Goal: Information Seeking & Learning: Learn about a topic

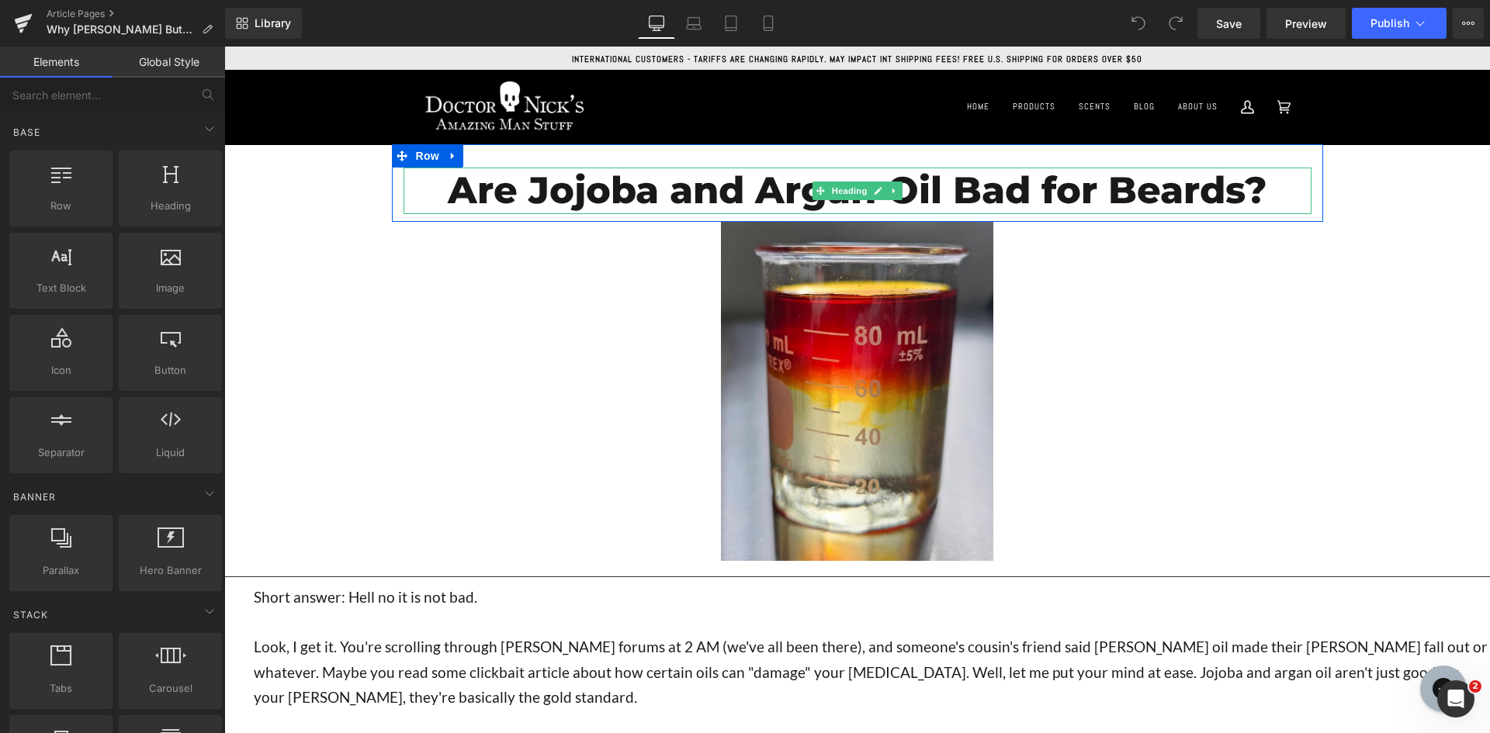
click at [743, 185] on h1 "Are Jojoba and Argan Oil Bad for Beards?" at bounding box center [858, 191] width 908 height 47
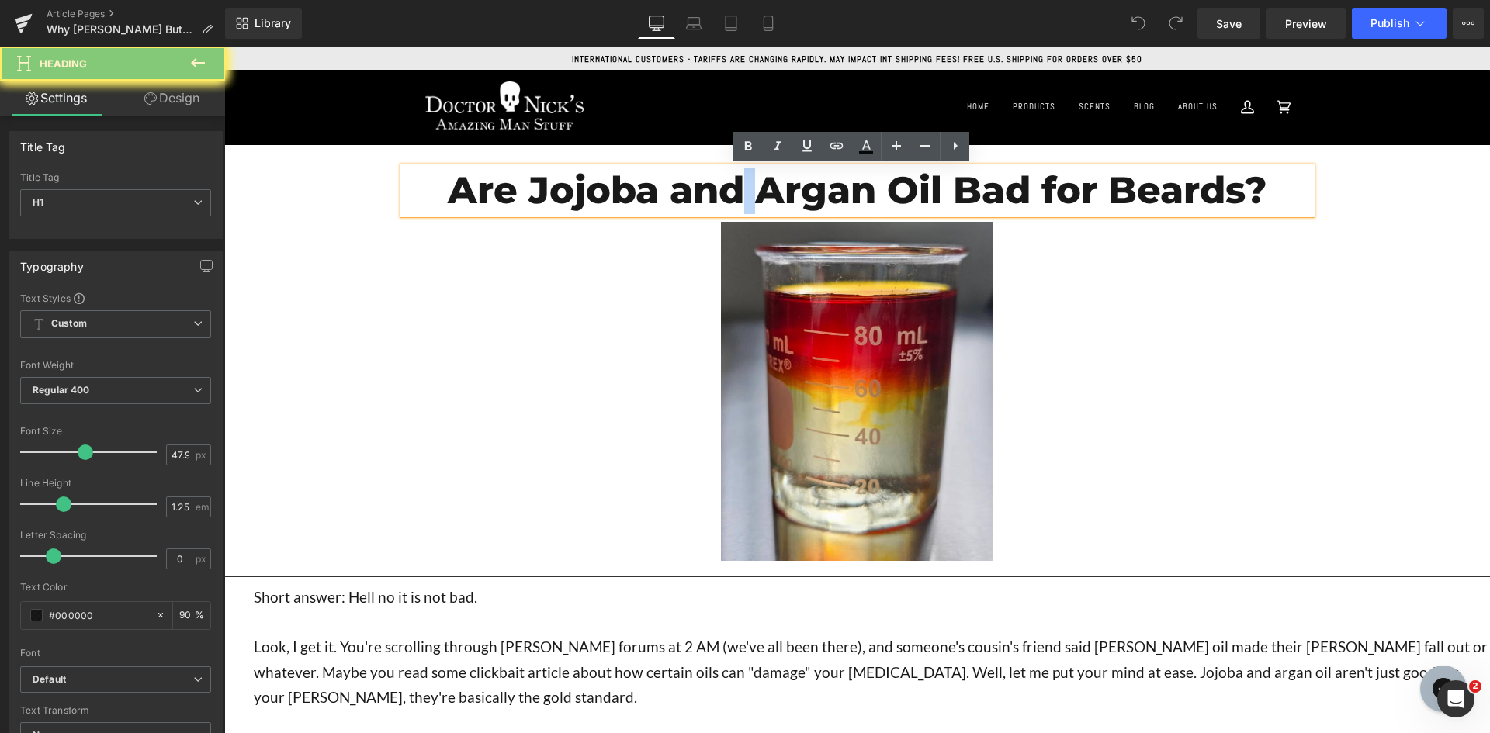
click at [743, 185] on h1 "Are Jojoba and Argan Oil Bad for Beards?" at bounding box center [858, 191] width 908 height 47
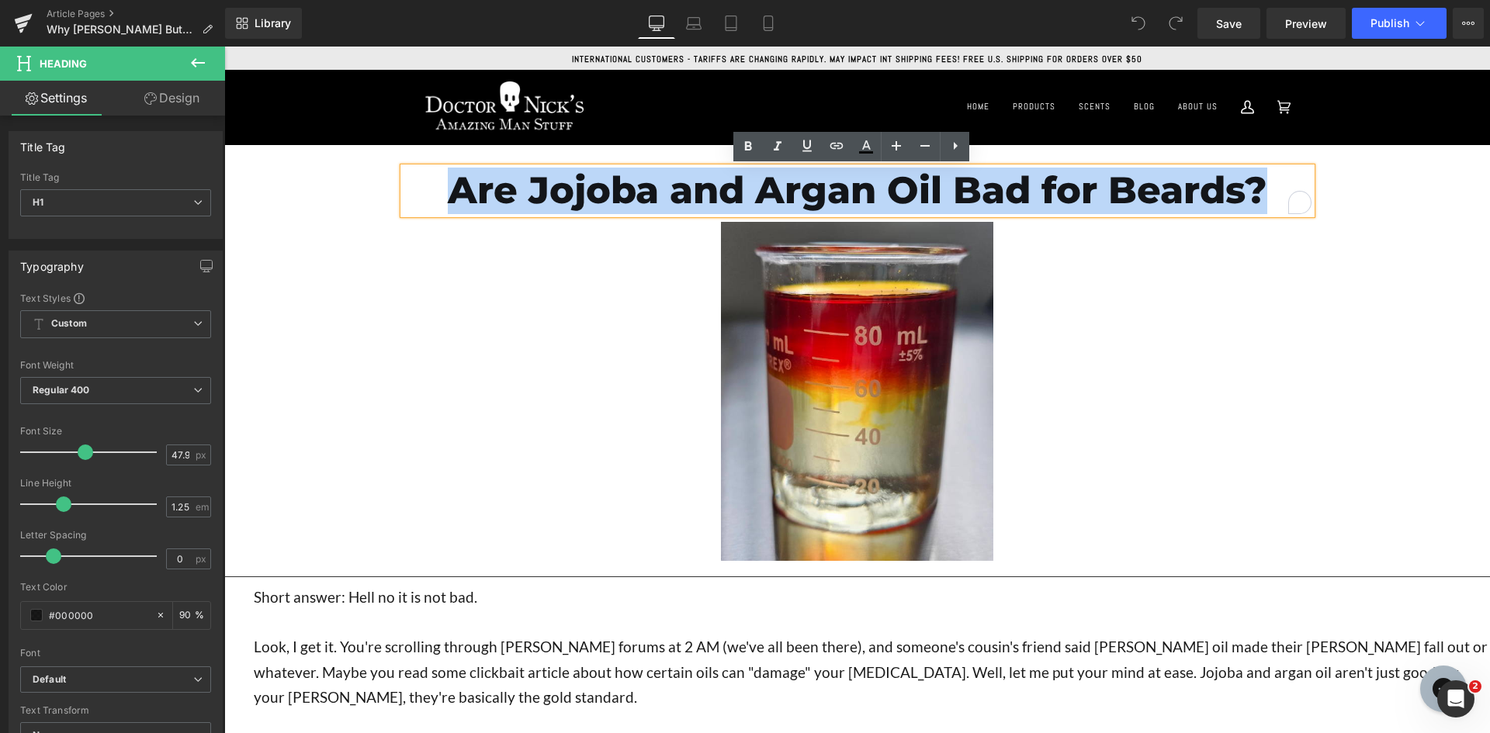
paste div "To enrich screen reader interactions, please activate Accessibility in Grammarl…"
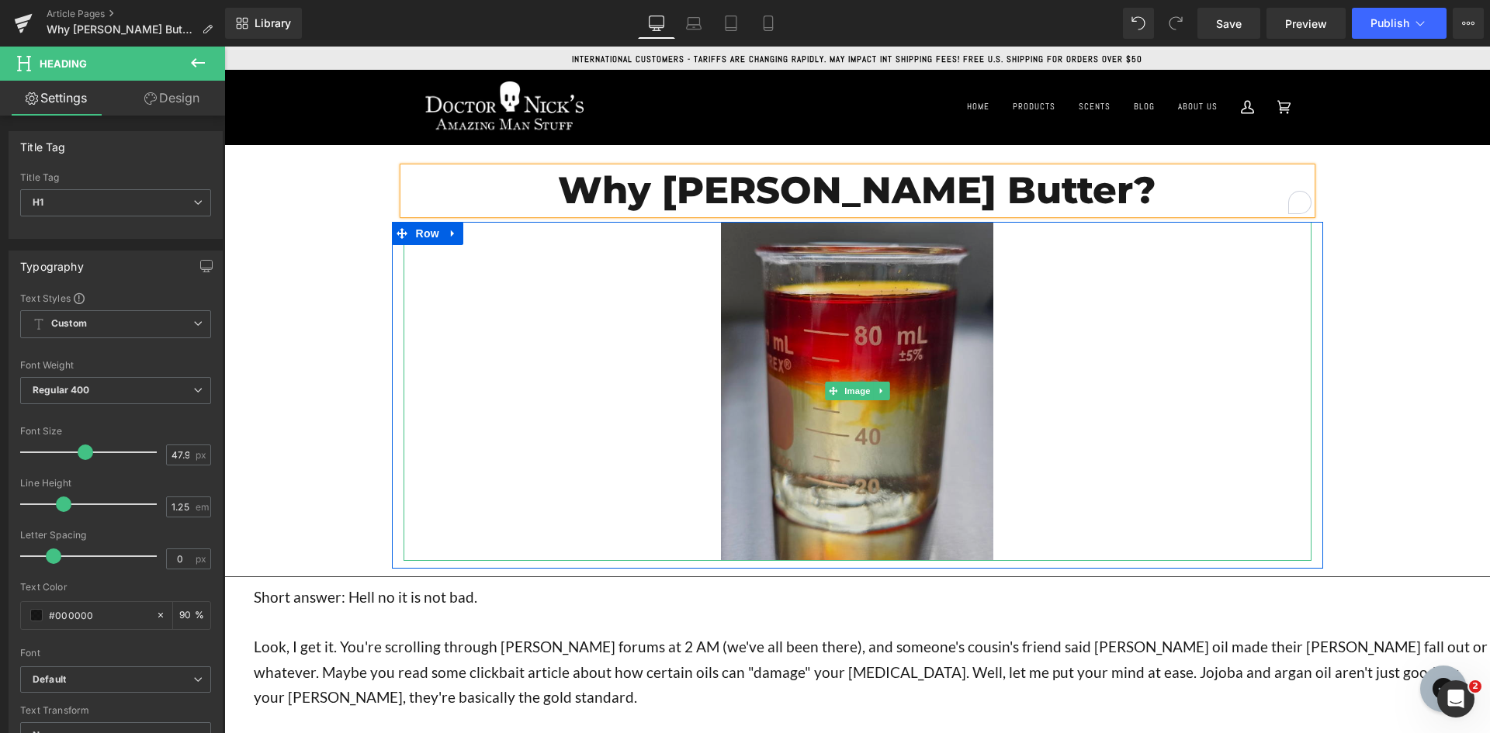
click at [918, 424] on img at bounding box center [857, 391] width 272 height 339
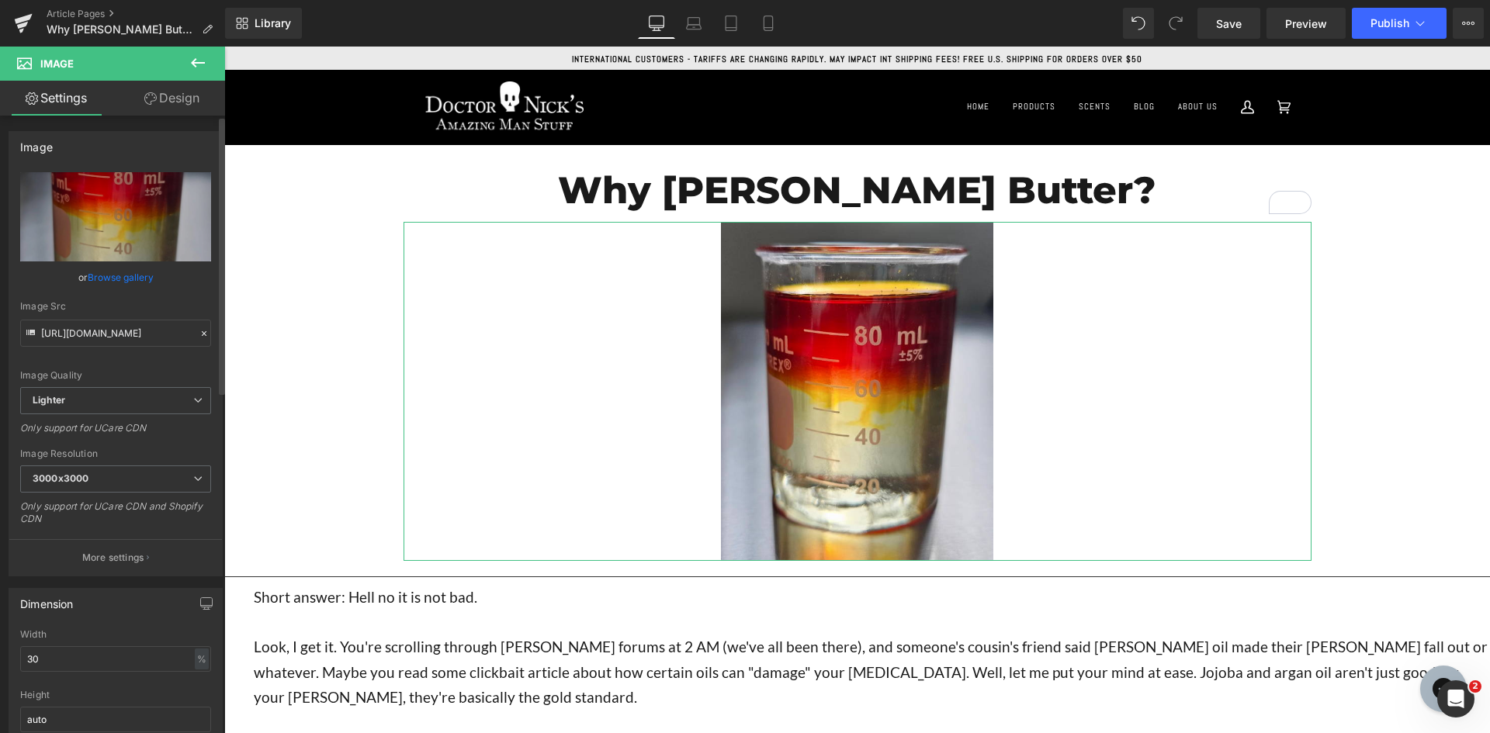
click at [129, 279] on link "Browse gallery" at bounding box center [121, 277] width 66 height 27
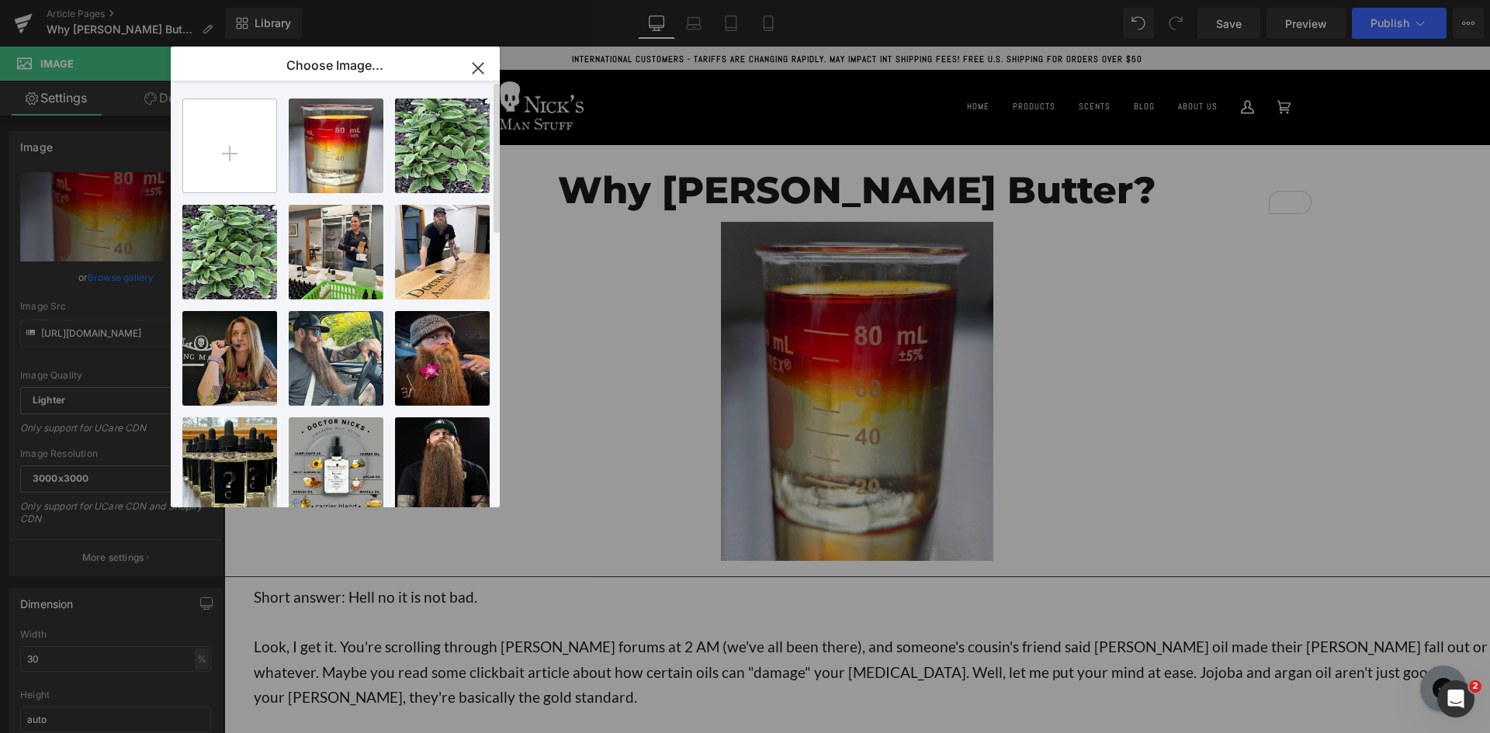
click at [227, 169] on input "file" at bounding box center [229, 145] width 93 height 93
type input "C:\fakepath\Screenshot [DATE] 093503.png"
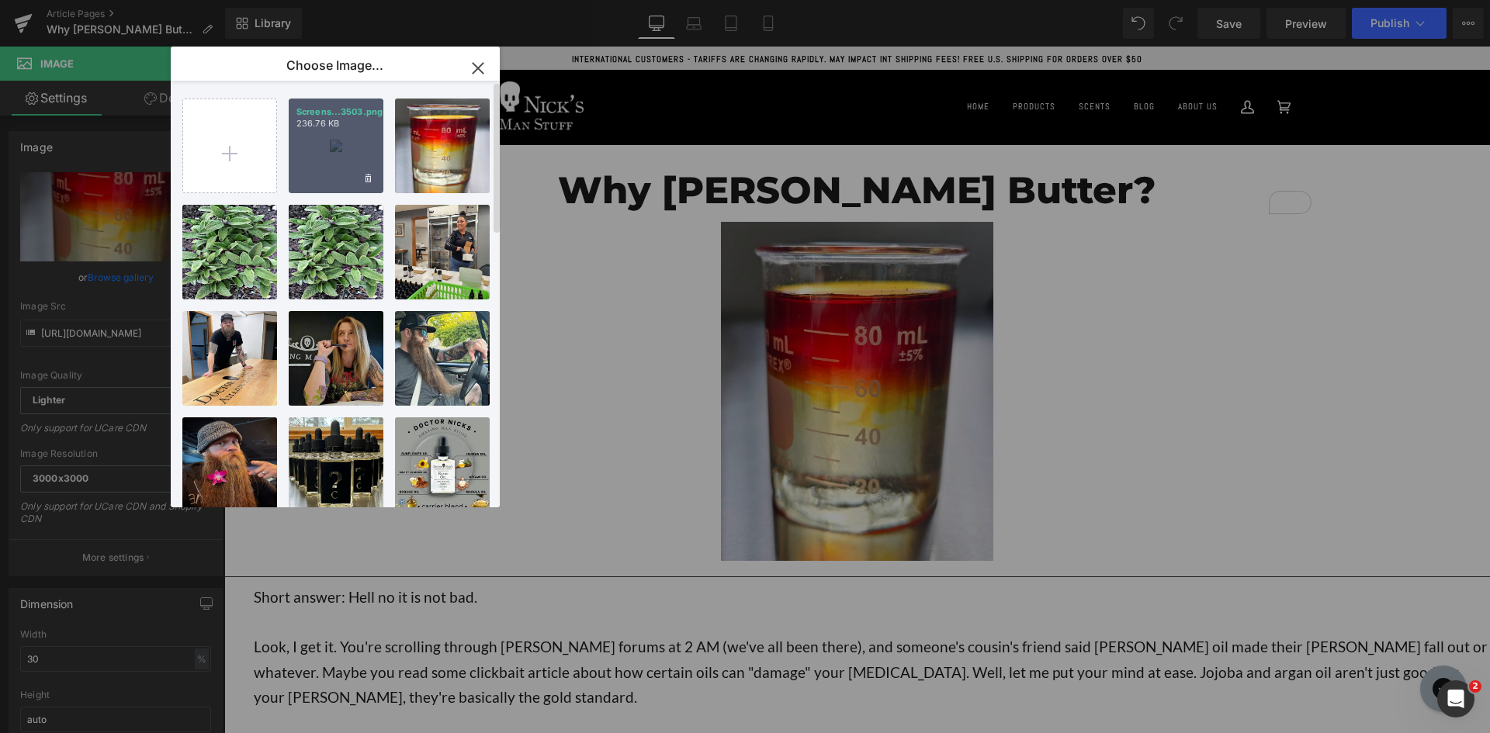
click at [336, 155] on div "Screens...3503.png 236.76 KB" at bounding box center [336, 146] width 95 height 95
type input "[URL][DOMAIN_NAME]"
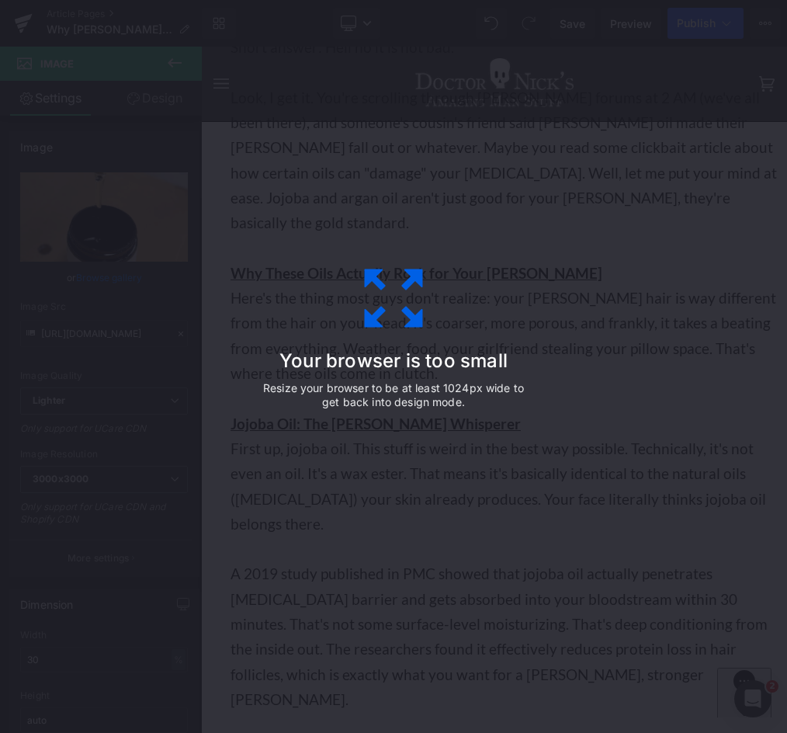
scroll to position [405, 0]
click at [714, 303] on div "Your browser is too small Resize your browser to be at least 1024px wide to get…" at bounding box center [393, 366] width 787 height 733
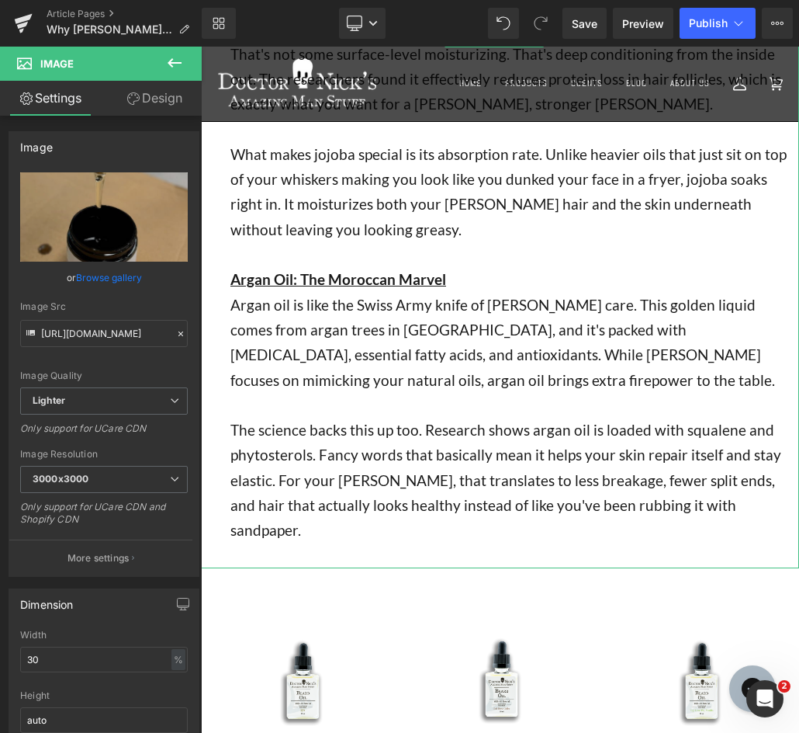
scroll to position [931, 0]
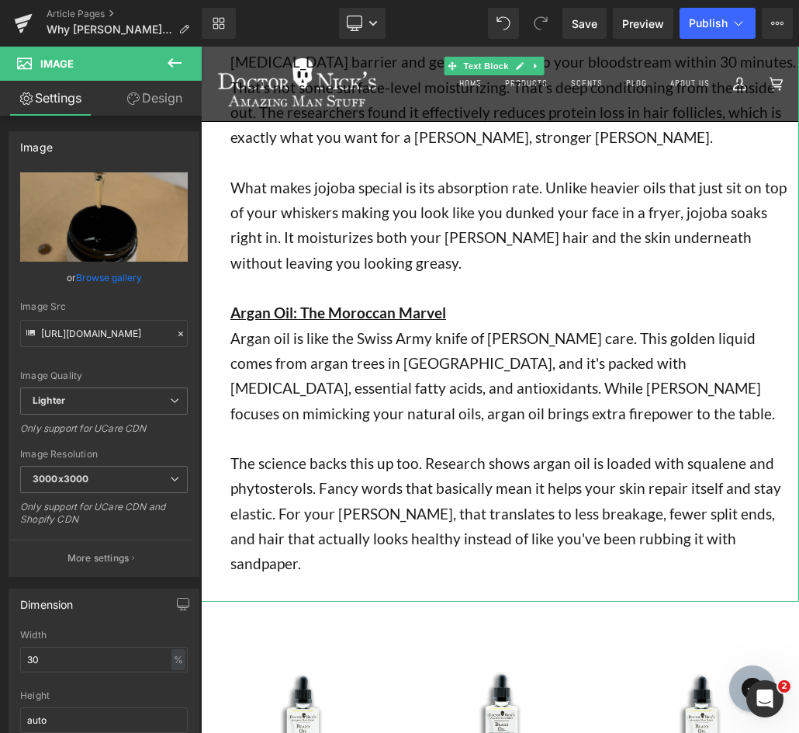
click at [747, 487] on p "The science backs this up too. Research shows argan oil is loaded with squalene…" at bounding box center [514, 513] width 569 height 125
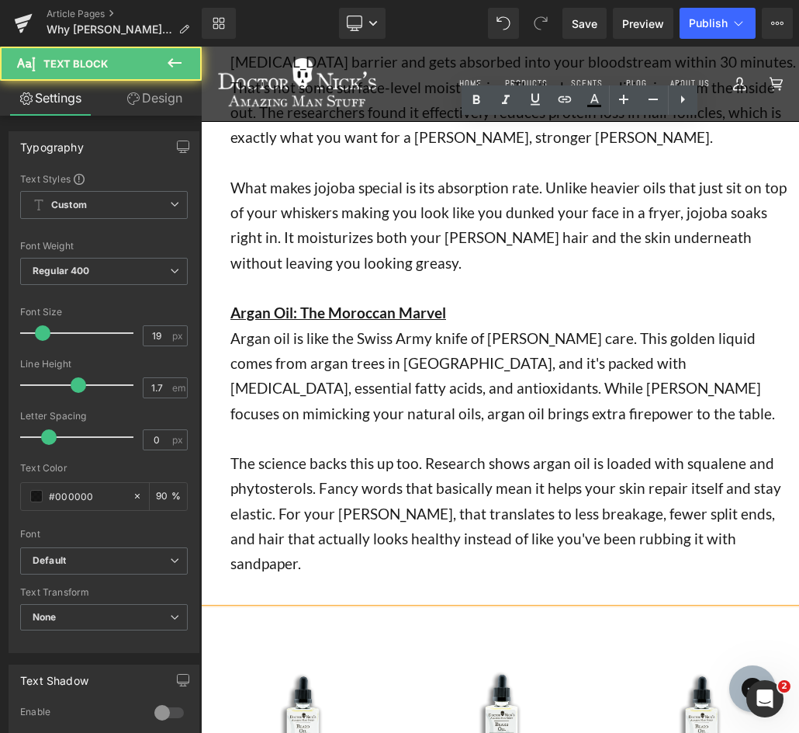
click at [702, 485] on p "The science backs this up too. Research shows argan oil is loaded with squalene…" at bounding box center [514, 513] width 569 height 125
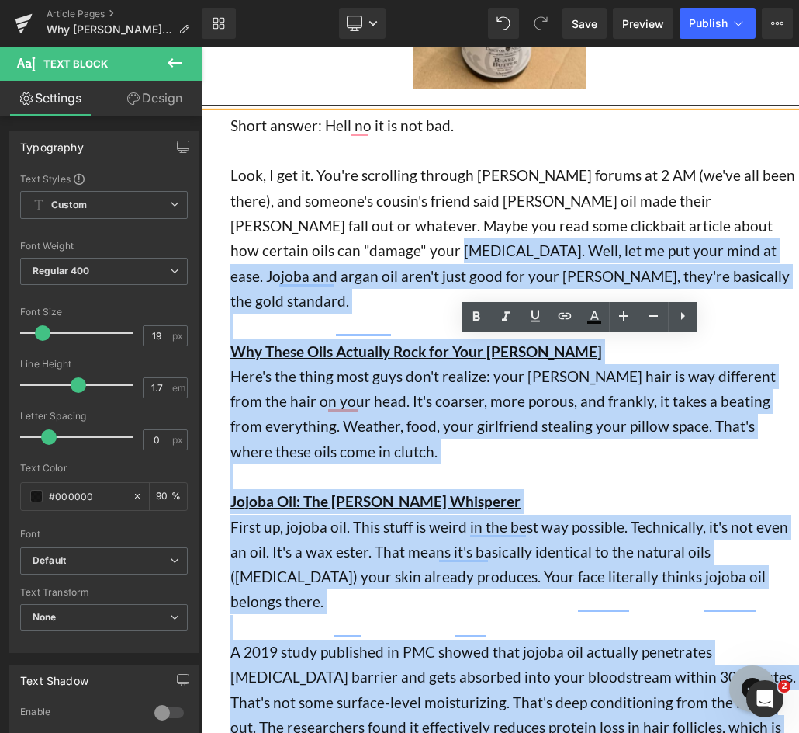
scroll to position [0, 0]
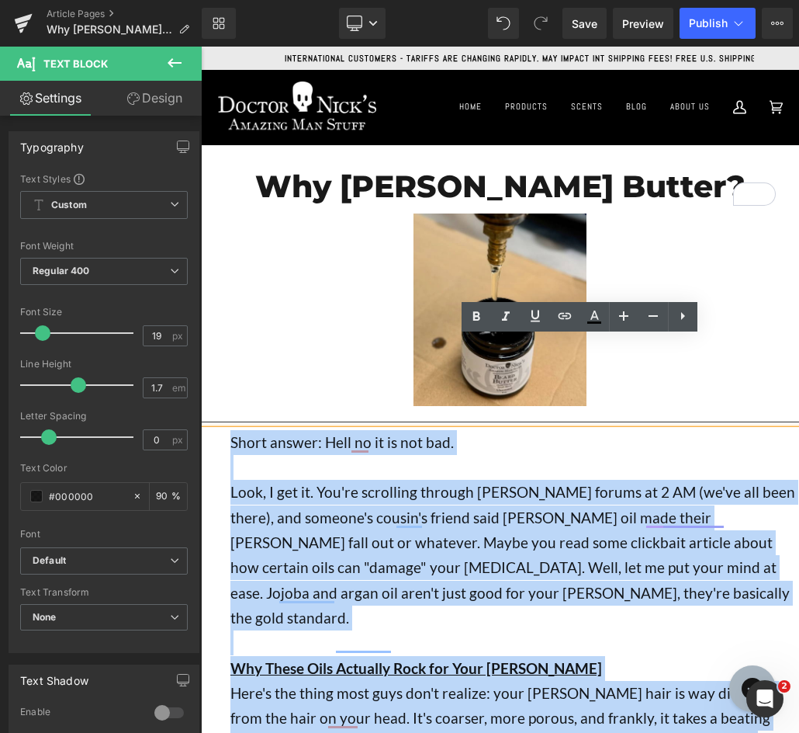
drag, startPoint x: 724, startPoint y: 485, endPoint x: 231, endPoint y: 438, distance: 495.0
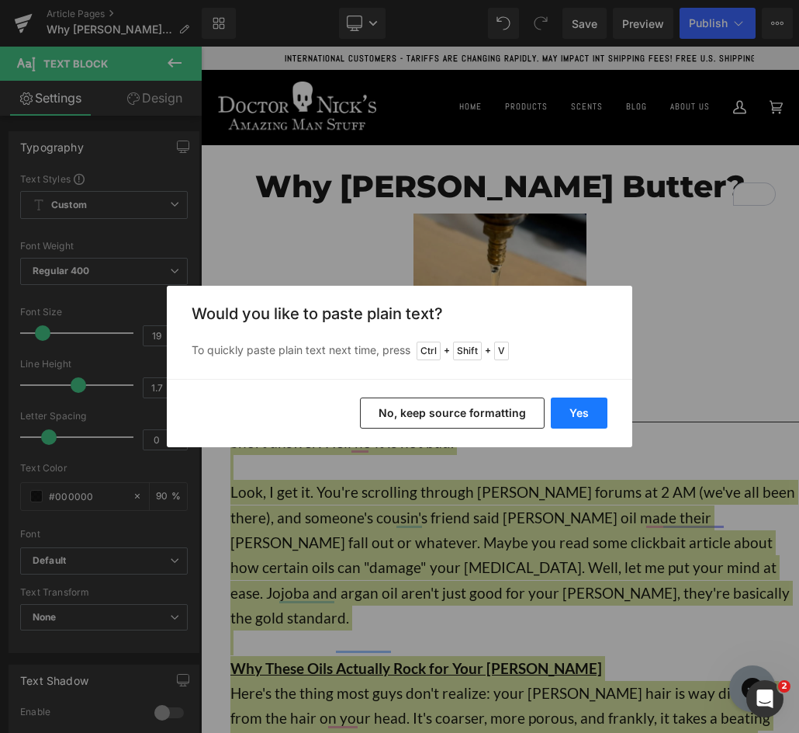
click at [584, 414] on button "Yes" at bounding box center [579, 412] width 57 height 31
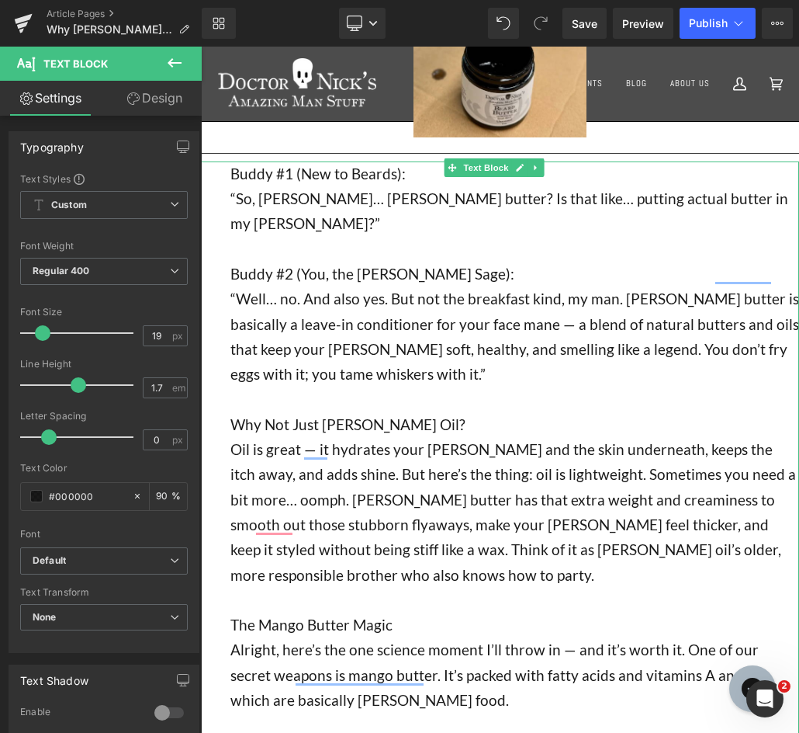
scroll to position [310, 0]
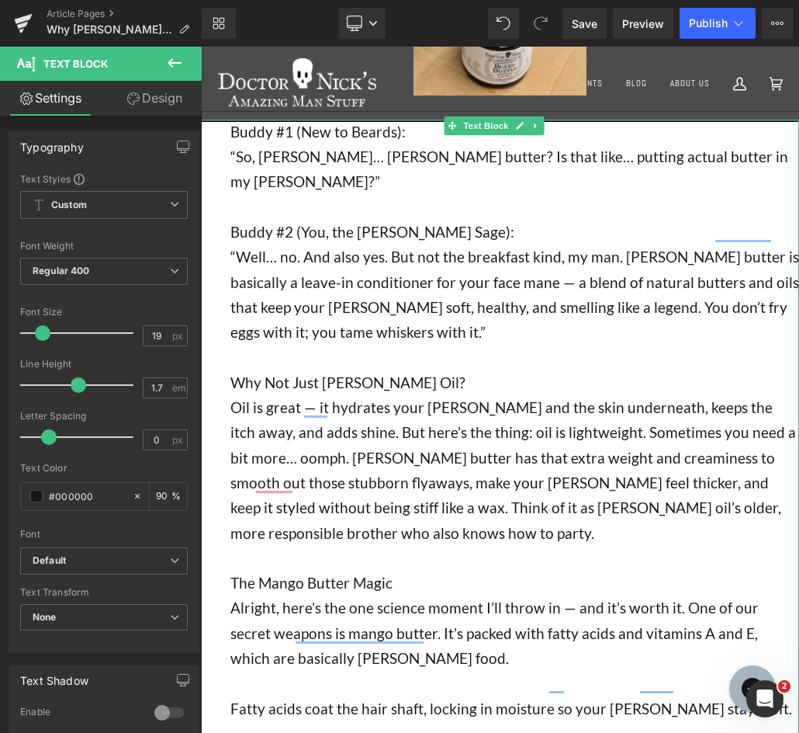
click at [352, 254] on p "“Well… no. And also yes. But not the breakfast kind, my man. [PERSON_NAME] butt…" at bounding box center [514, 294] width 569 height 100
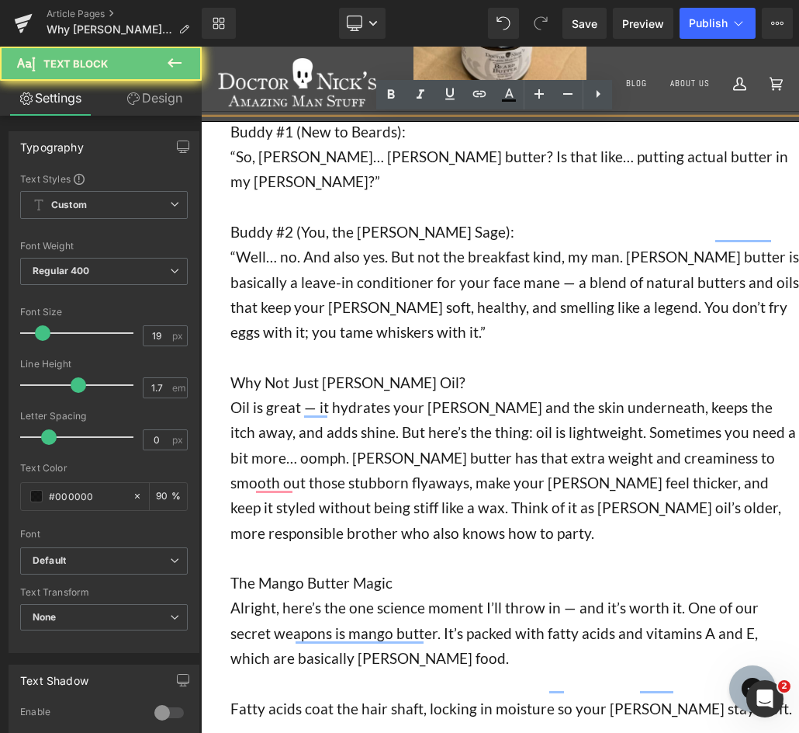
click at [361, 254] on p "“Well… no. And also yes. But not the breakfast kind, my man. [PERSON_NAME] butt…" at bounding box center [514, 294] width 569 height 100
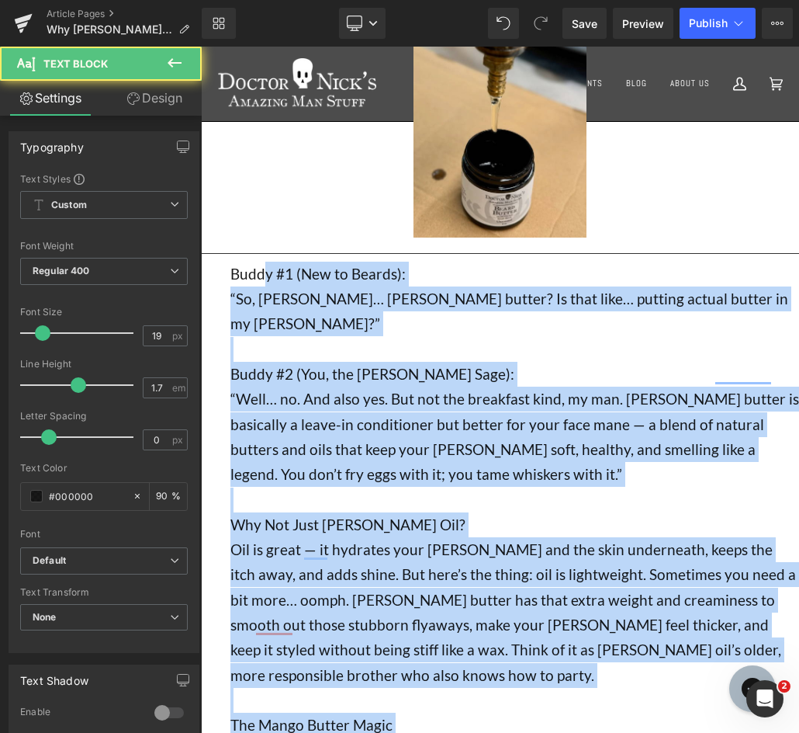
scroll to position [0, 0]
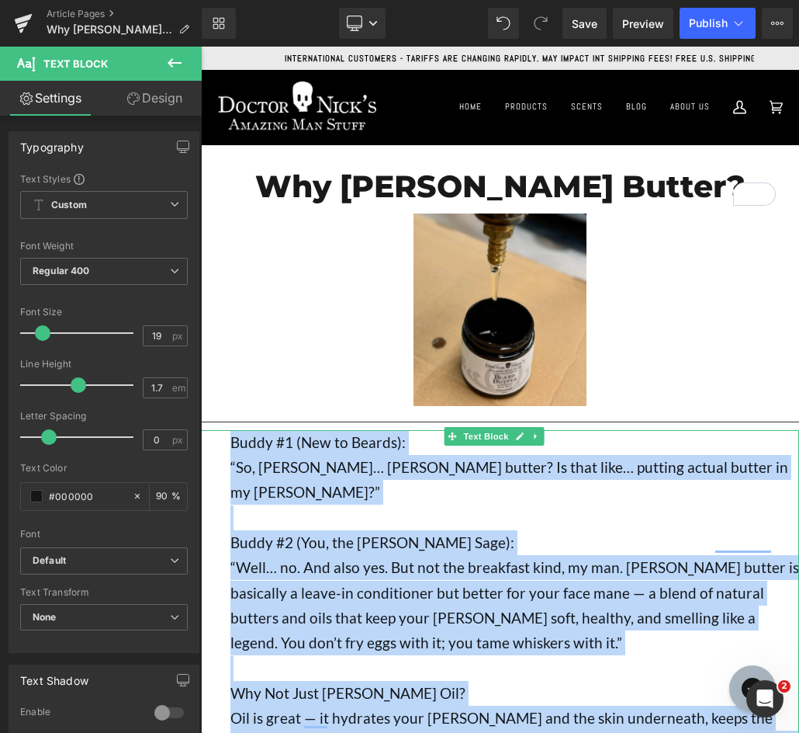
drag, startPoint x: 740, startPoint y: 467, endPoint x: 233, endPoint y: 442, distance: 508.2
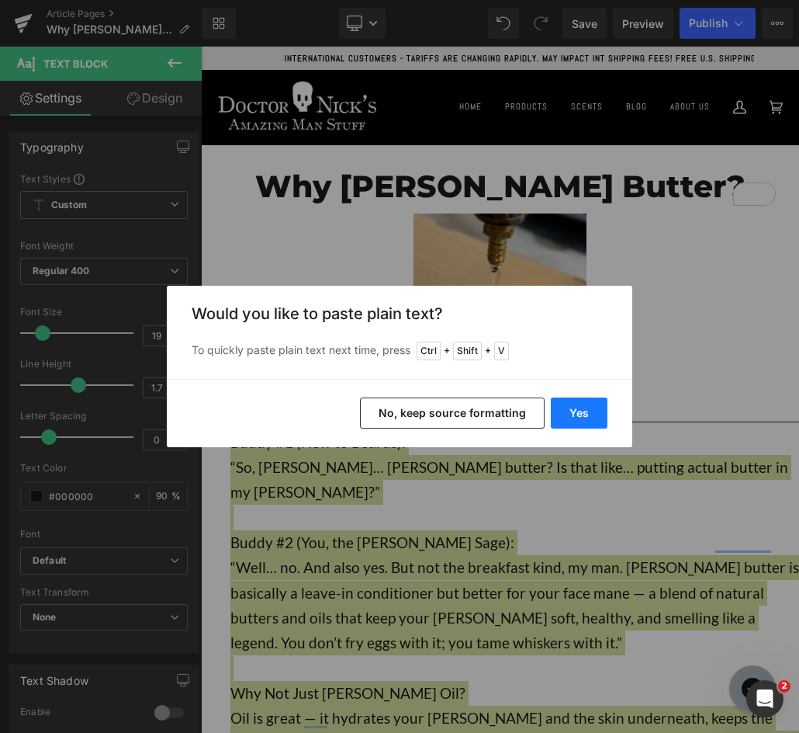
click at [579, 411] on button "Yes" at bounding box center [579, 412] width 57 height 31
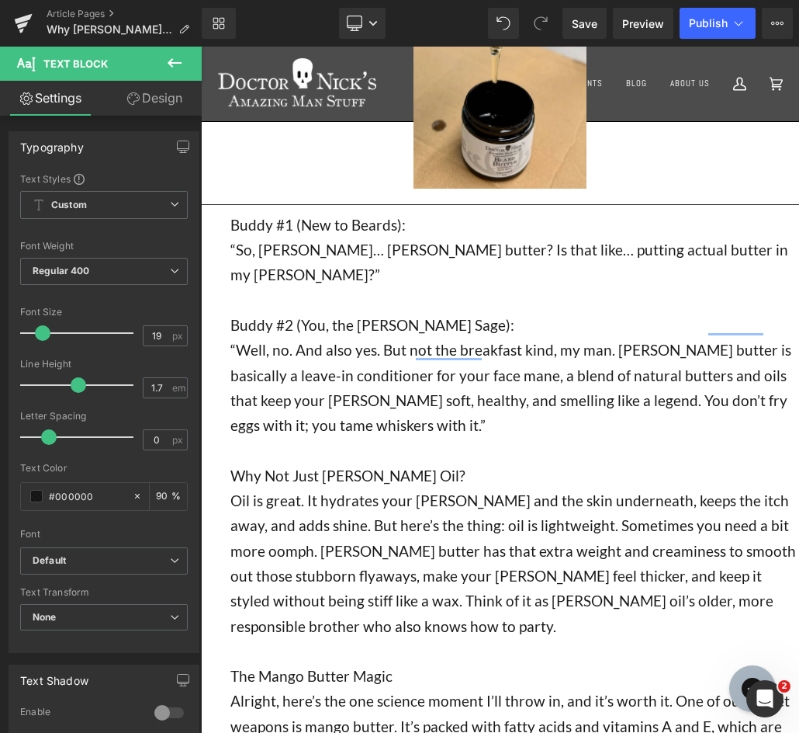
scroll to position [233, 0]
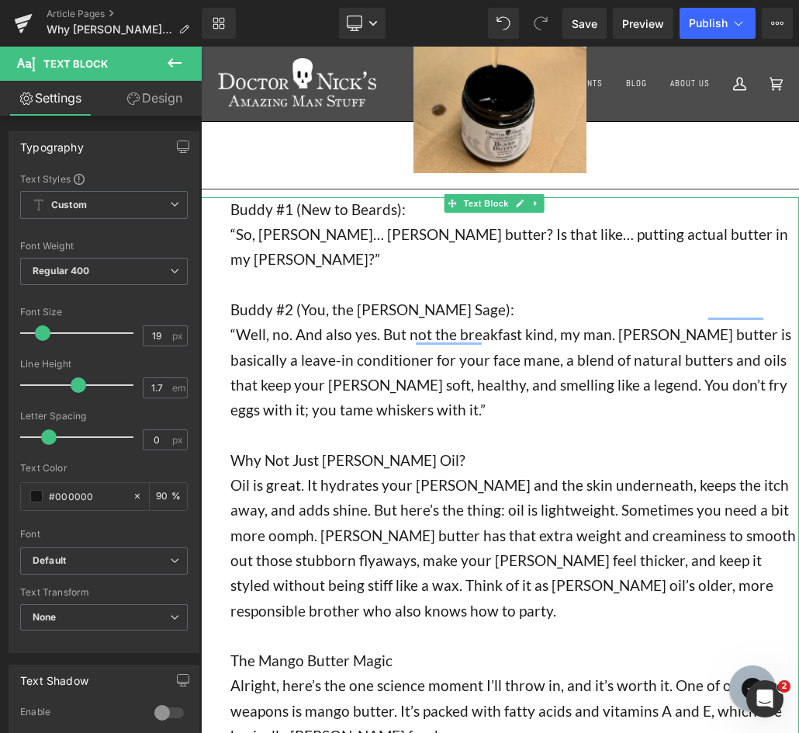
click at [357, 328] on p "“Well, no. And also yes. But not the breakfast kind, my man. [PERSON_NAME] butt…" at bounding box center [514, 372] width 569 height 100
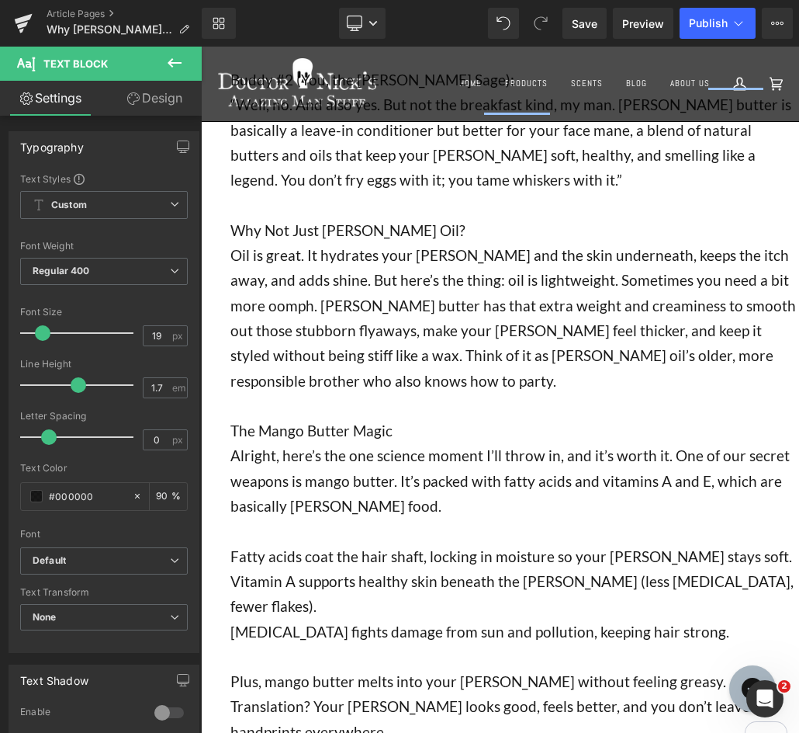
scroll to position [466, 0]
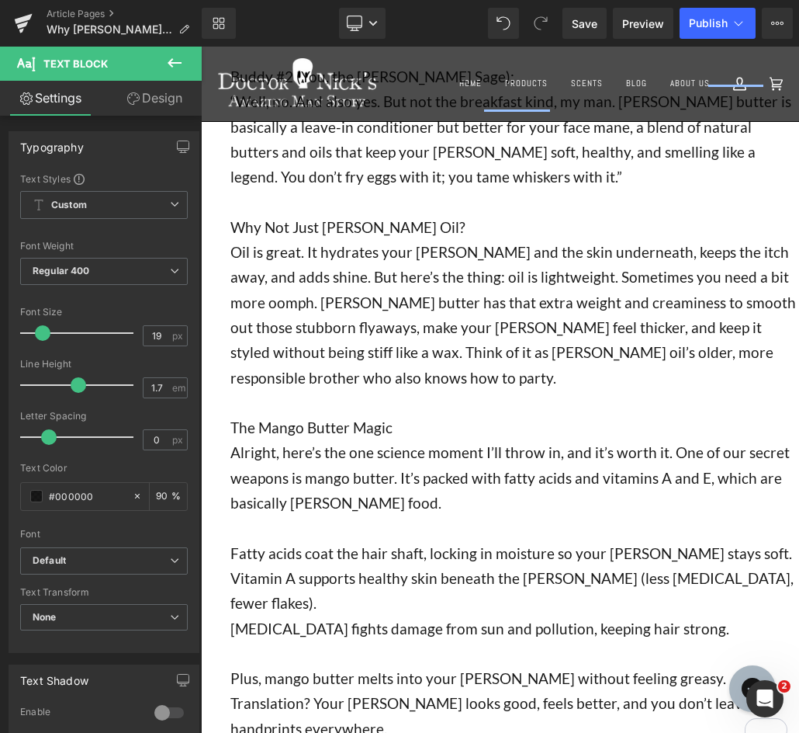
click at [371, 240] on p "Oil is great. It hydrates your [PERSON_NAME] and the skin underneath, keeps the…" at bounding box center [514, 315] width 569 height 151
click at [479, 348] on p "Oil is great. It nourishes your [PERSON_NAME] and the skin underneath, keeps th…" at bounding box center [514, 315] width 569 height 151
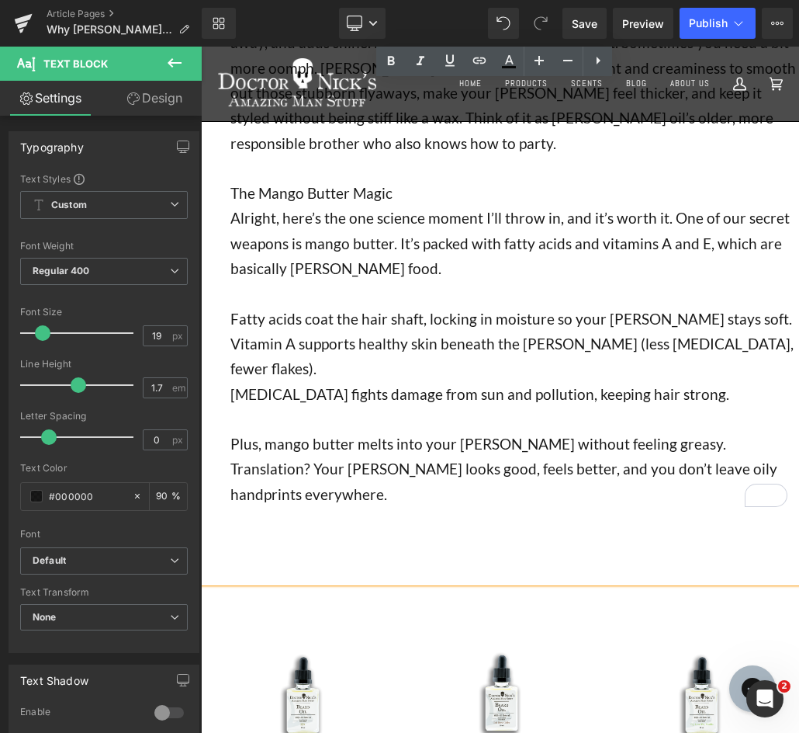
scroll to position [698, 0]
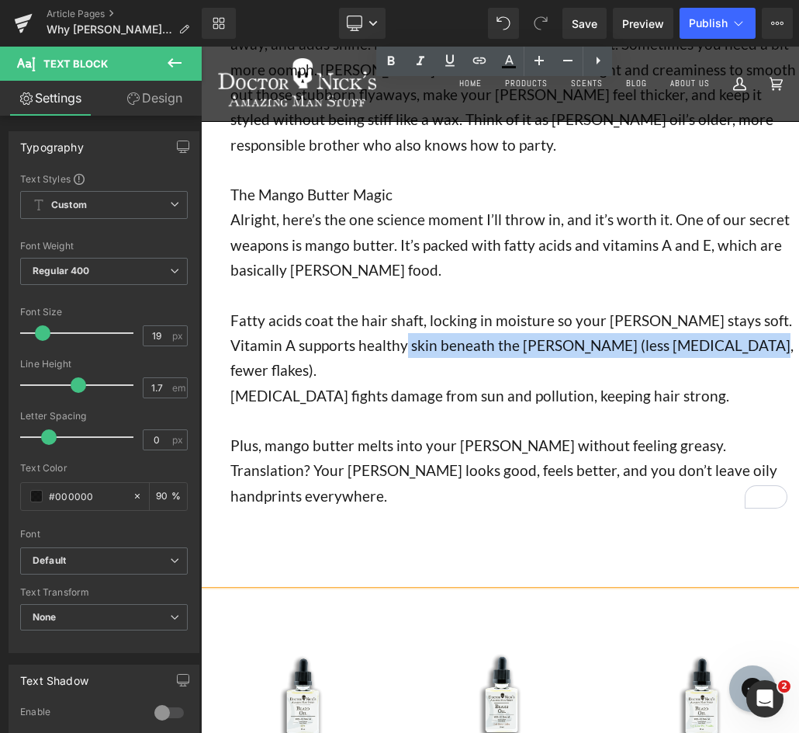
drag, startPoint x: 726, startPoint y: 317, endPoint x: 406, endPoint y: 321, distance: 320.5
click at [406, 333] on p "Vitamin A supports healthy skin beneath the [PERSON_NAME] (less [MEDICAL_DATA],…" at bounding box center [514, 358] width 569 height 50
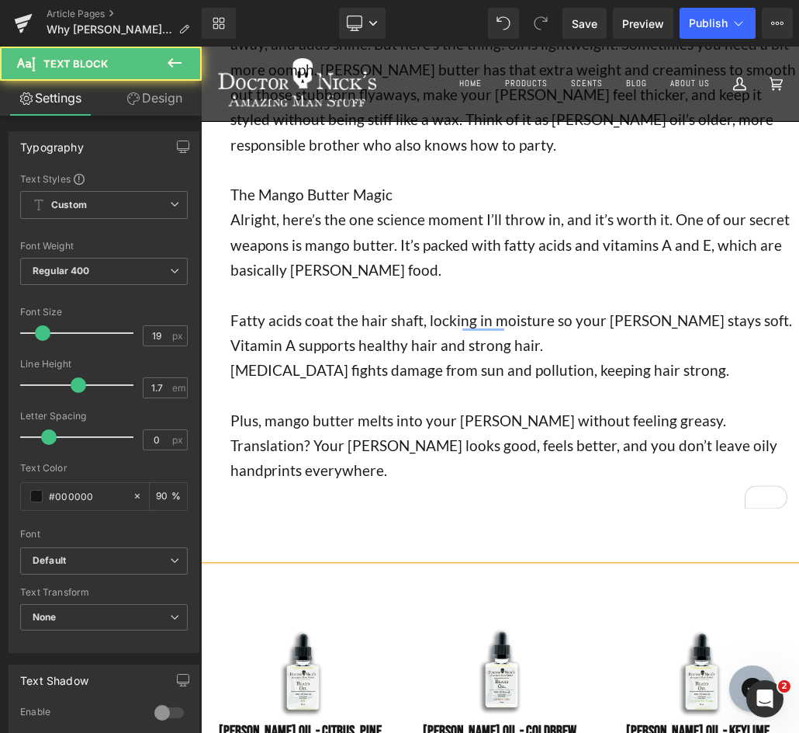
click at [666, 358] on p "[MEDICAL_DATA] fights damage from sun and pollution, keeping hair strong." at bounding box center [514, 370] width 569 height 25
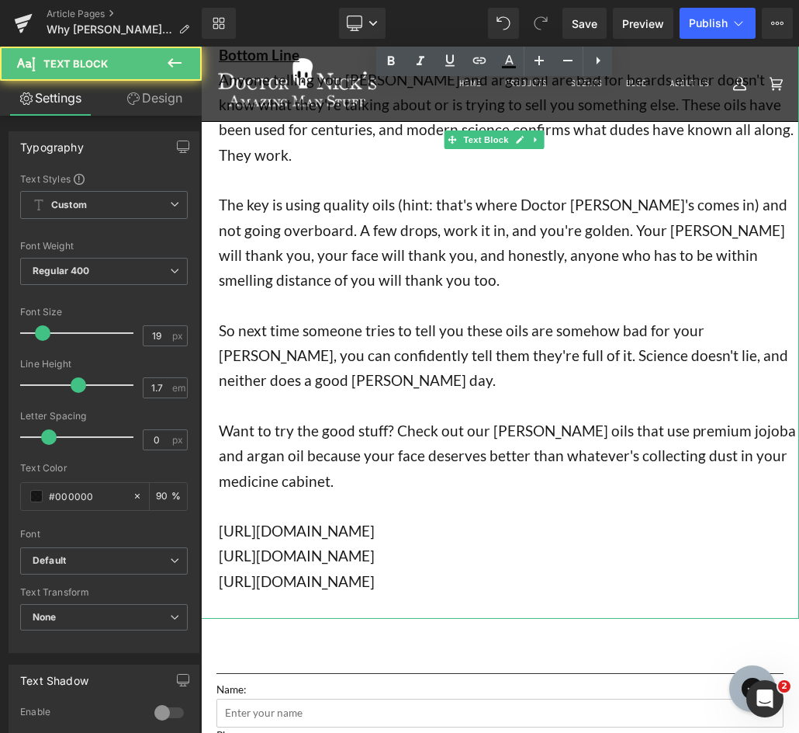
scroll to position [2716, 12]
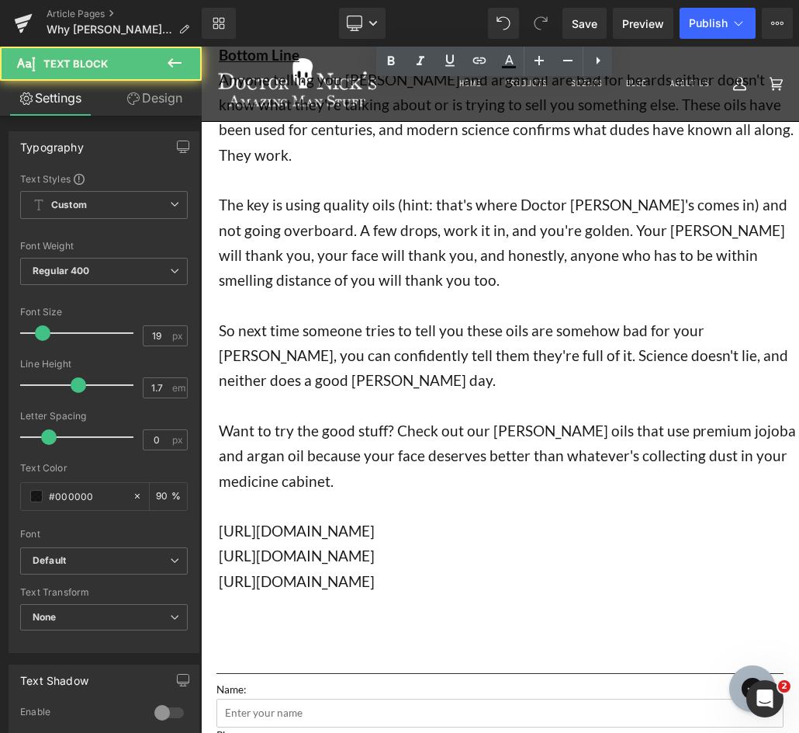
drag, startPoint x: 752, startPoint y: 459, endPoint x: 821, endPoint y: 452, distance: 69.3
click at [767, 569] on p "[URL][DOMAIN_NAME]" at bounding box center [509, 581] width 580 height 25
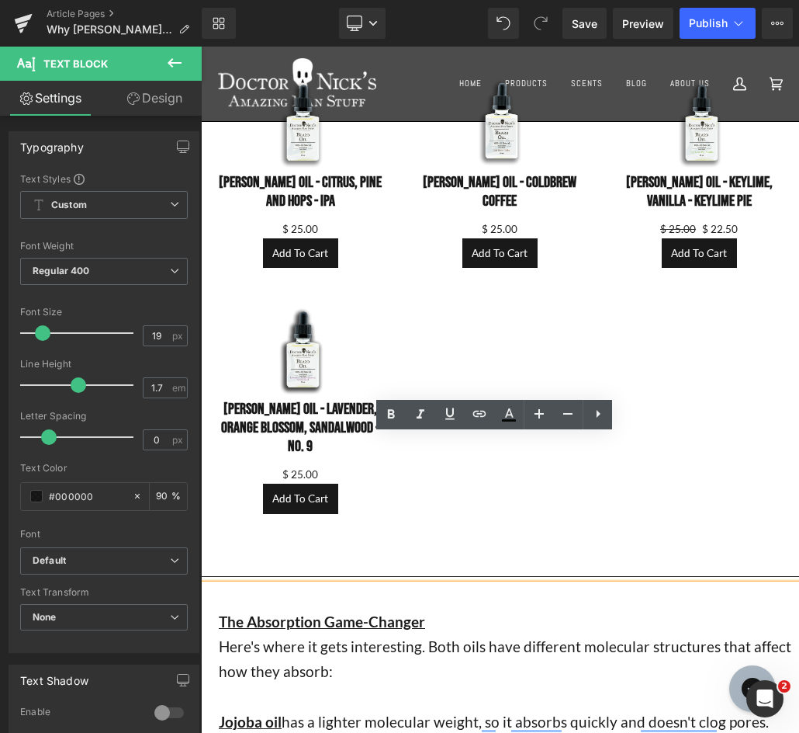
scroll to position [1242, 0]
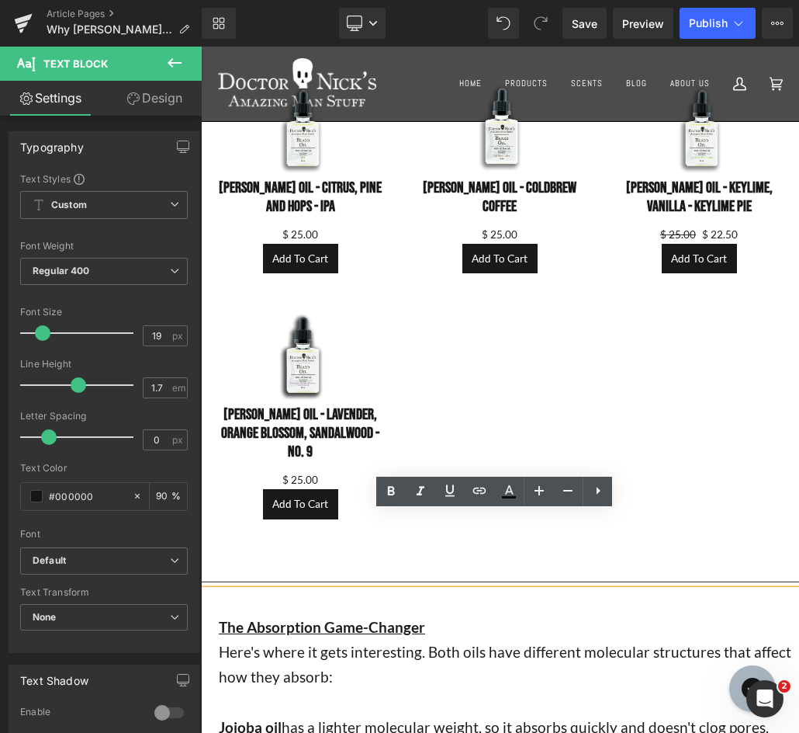
drag, startPoint x: 684, startPoint y: 473, endPoint x: 220, endPoint y: 545, distance: 469.5
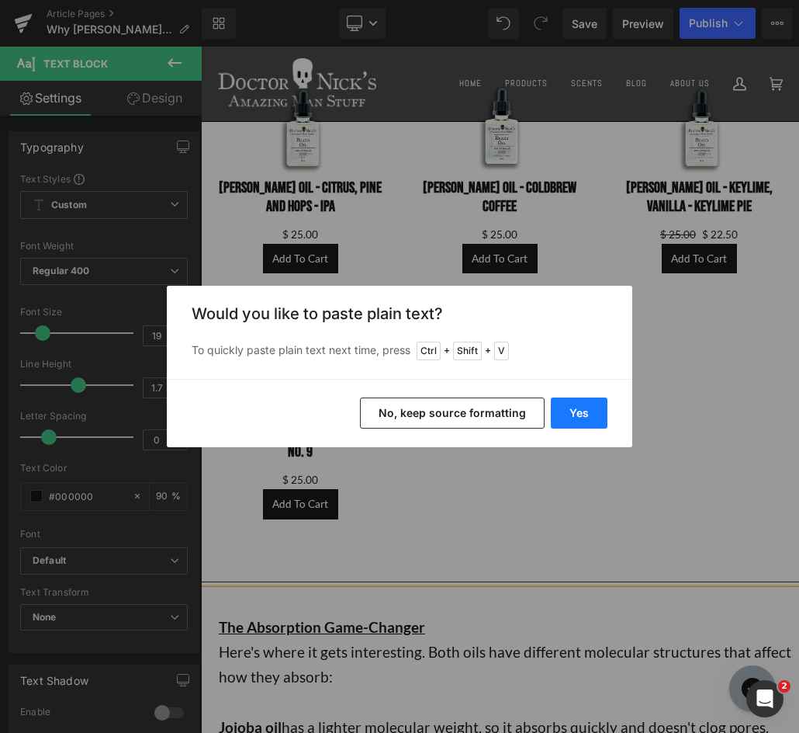
click at [594, 418] on button "Yes" at bounding box center [579, 412] width 57 height 31
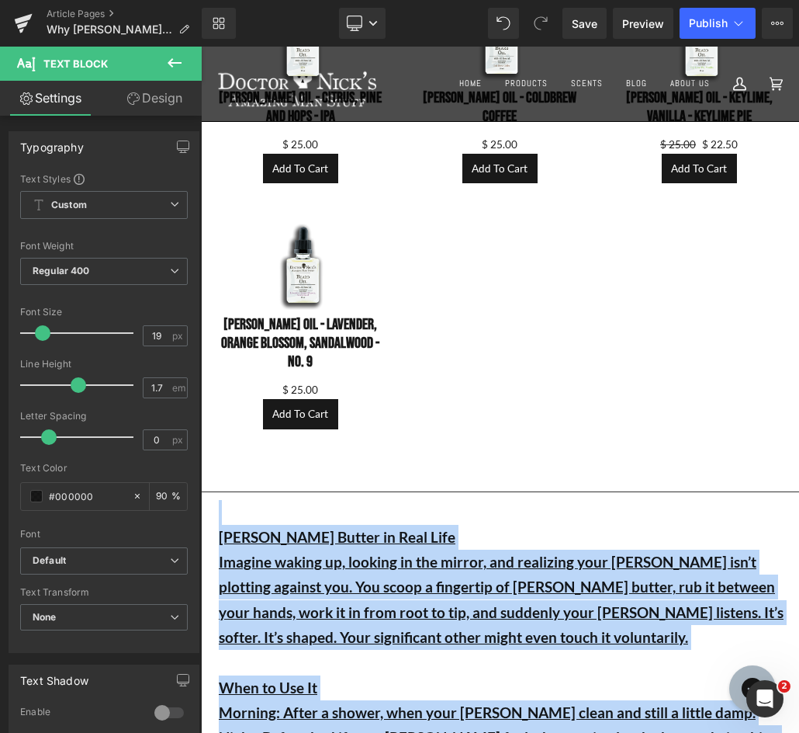
scroll to position [1346, 0]
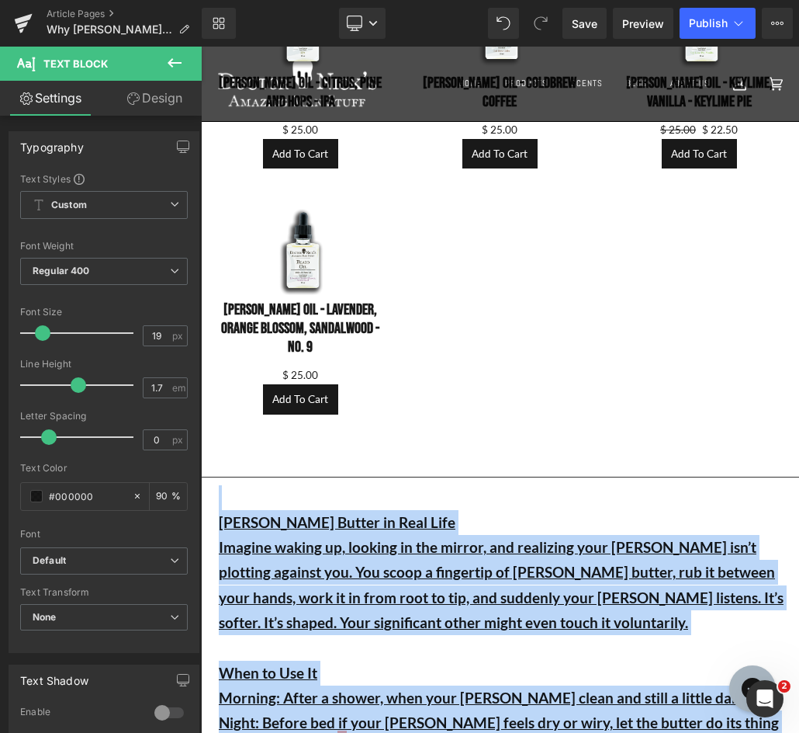
drag, startPoint x: 367, startPoint y: 523, endPoint x: 211, endPoint y: 341, distance: 239.4
click at [211, 341] on div "Why [PERSON_NAME] Butter? Heading Row Image Row Separator Buddy #1 (New to Bear…" at bounding box center [500, 264] width 598 height 2932
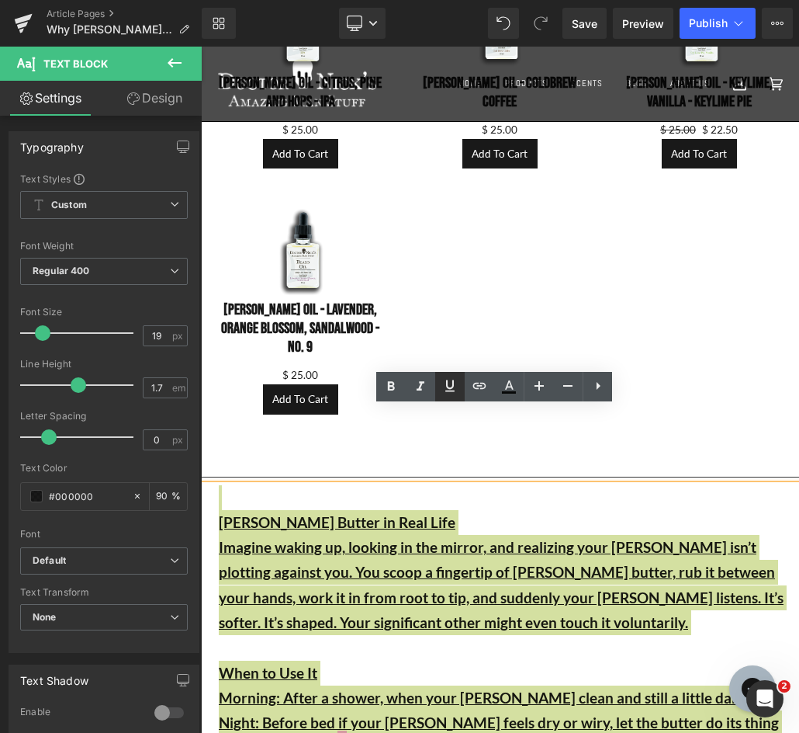
click at [458, 380] on icon at bounding box center [450, 385] width 19 height 19
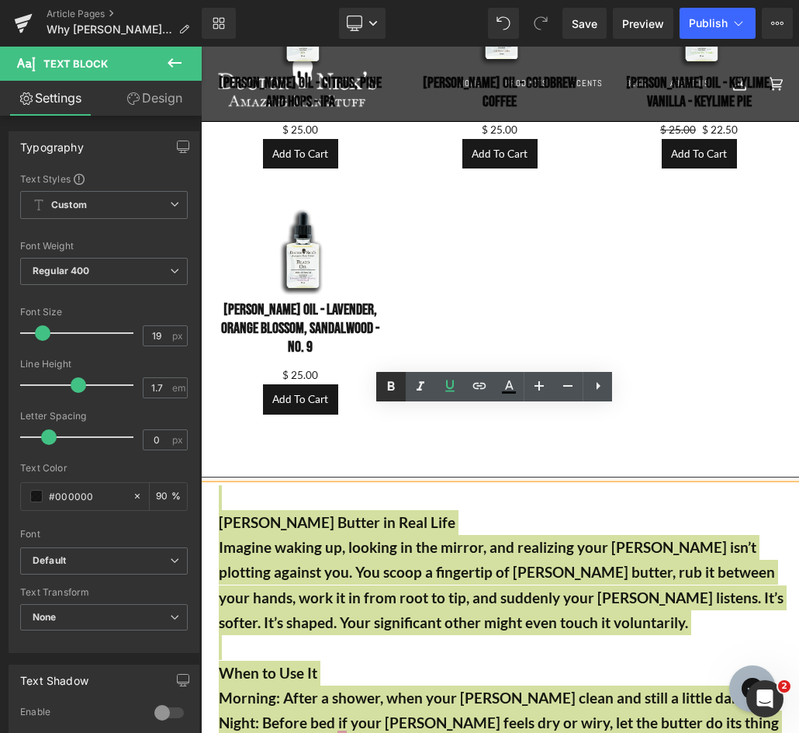
click at [397, 384] on icon at bounding box center [391, 386] width 19 height 19
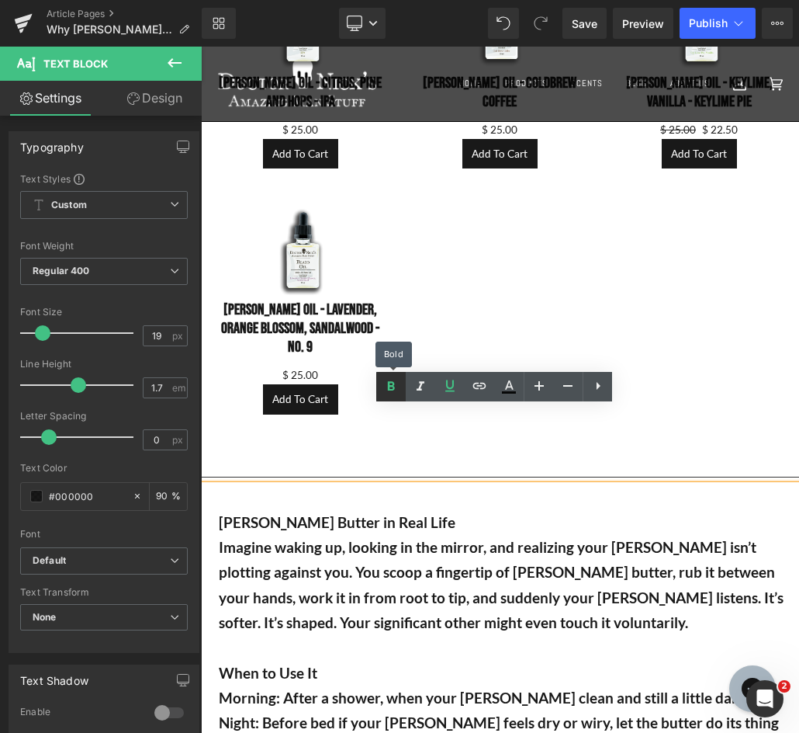
click at [397, 384] on icon at bounding box center [391, 386] width 19 height 19
click at [437, 549] on strong "Imagine waking up, looking in the mirror, and realizing your [PERSON_NAME] isn’…" at bounding box center [501, 584] width 565 height 93
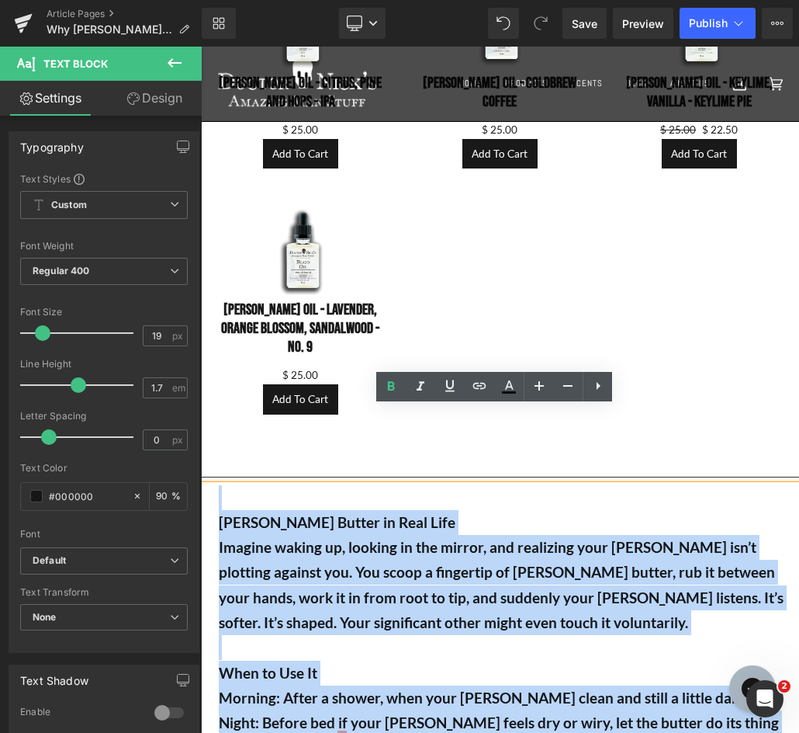
drag, startPoint x: 354, startPoint y: 456, endPoint x: 161, endPoint y: 407, distance: 198.8
click at [201, 407] on html "Skip to content International Customers - tariffs are changing rapidly. May imp…" at bounding box center [500, 396] width 598 height 3393
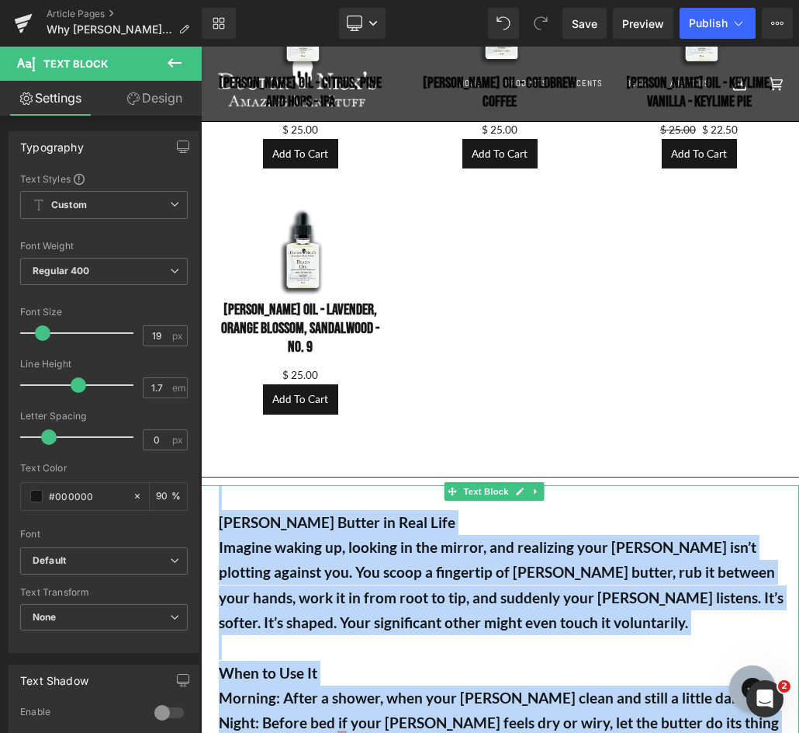
click at [362, 510] on p "[PERSON_NAME] Butter in Real Life" at bounding box center [509, 522] width 580 height 25
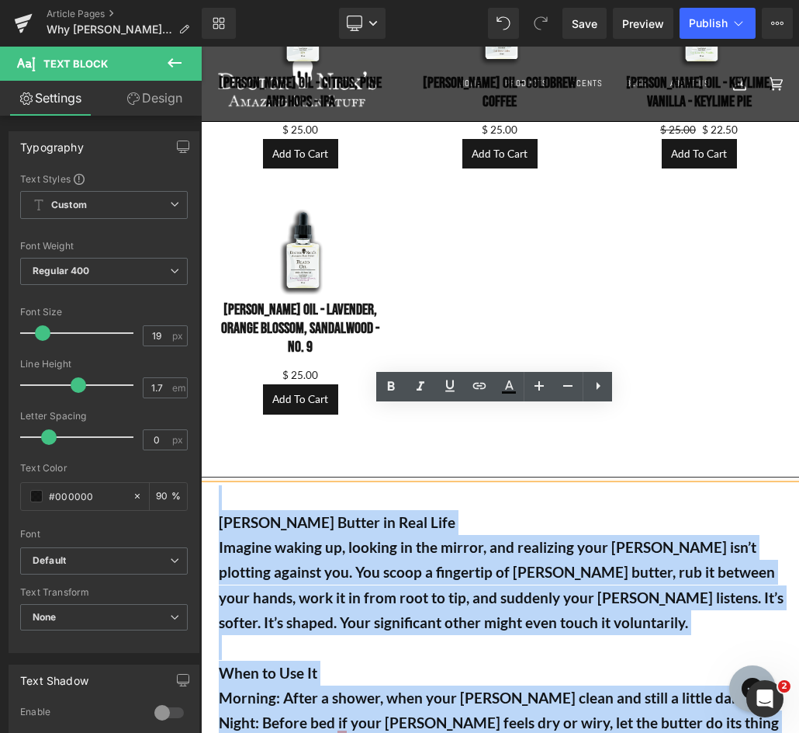
drag, startPoint x: 332, startPoint y: 605, endPoint x: 213, endPoint y: 425, distance: 216.3
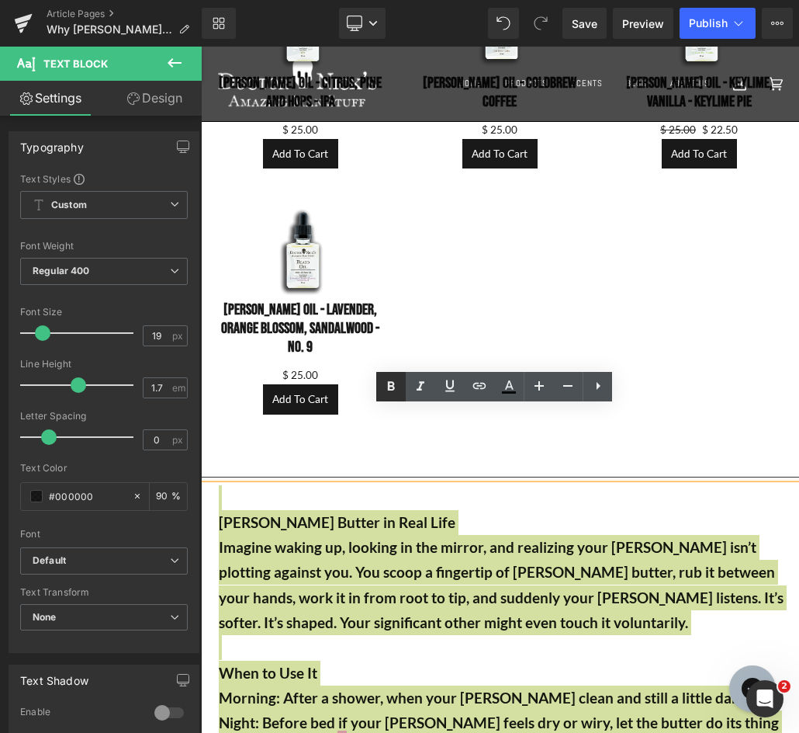
click at [396, 381] on icon at bounding box center [391, 386] width 19 height 19
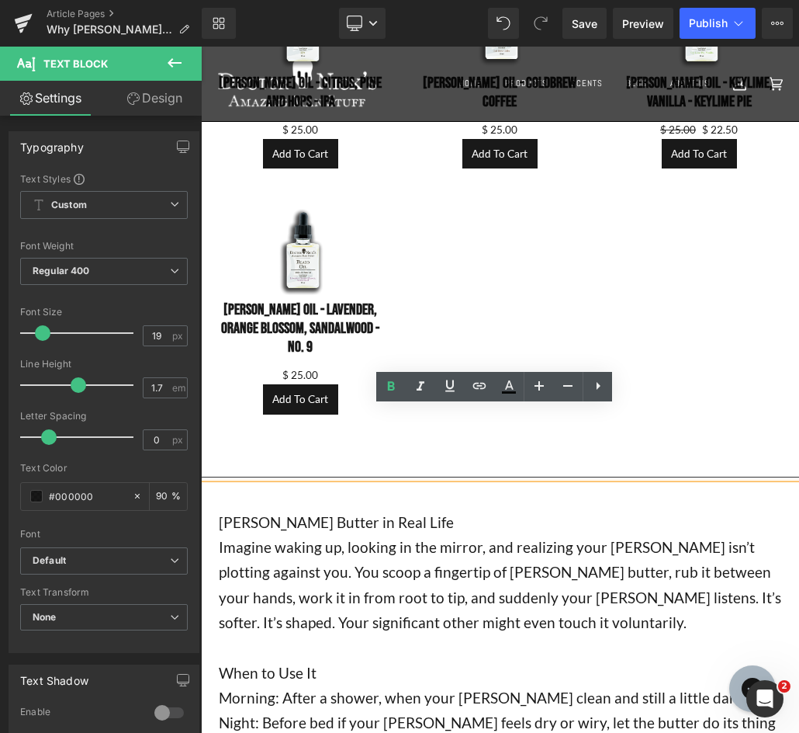
click at [219, 510] on p "[PERSON_NAME] Butter in Real Life" at bounding box center [509, 522] width 580 height 25
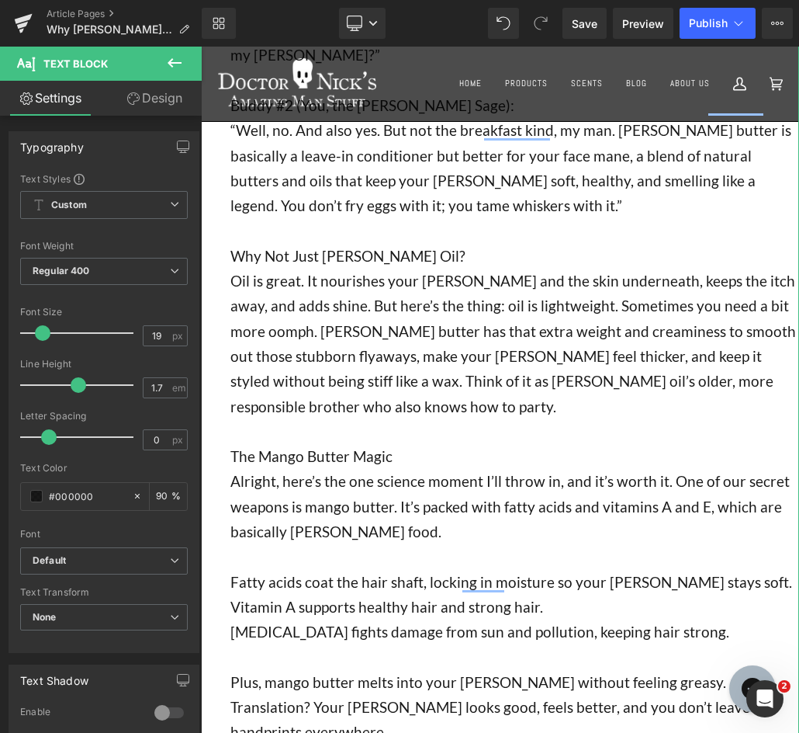
scroll to position [466, 0]
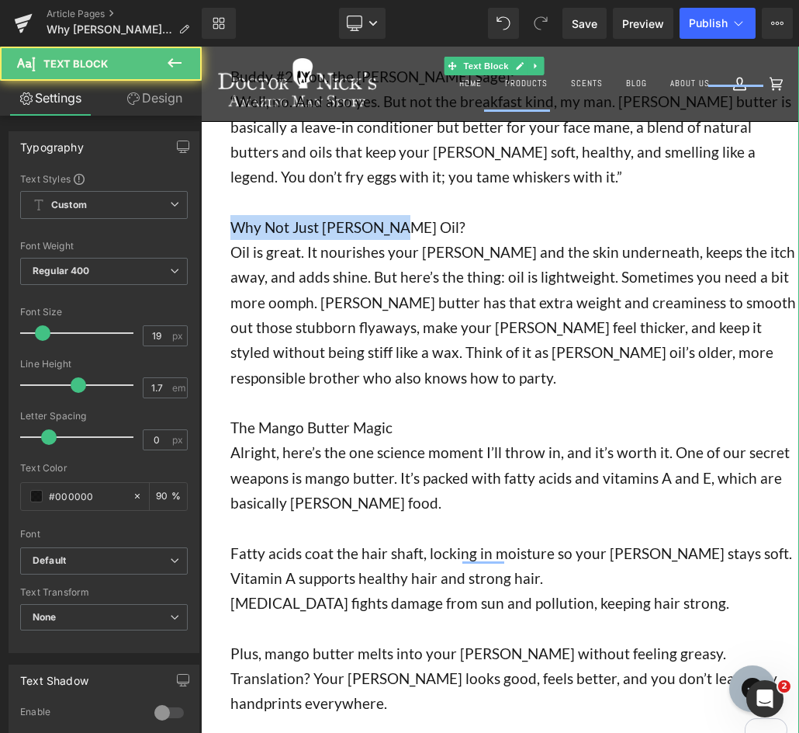
drag, startPoint x: 407, startPoint y: 201, endPoint x: 227, endPoint y: 192, distance: 180.3
click at [227, 192] on div "Buddy #1 (New to Beards): “So, [PERSON_NAME]… [PERSON_NAME] butter? Is that lik…" at bounding box center [500, 377] width 598 height 827
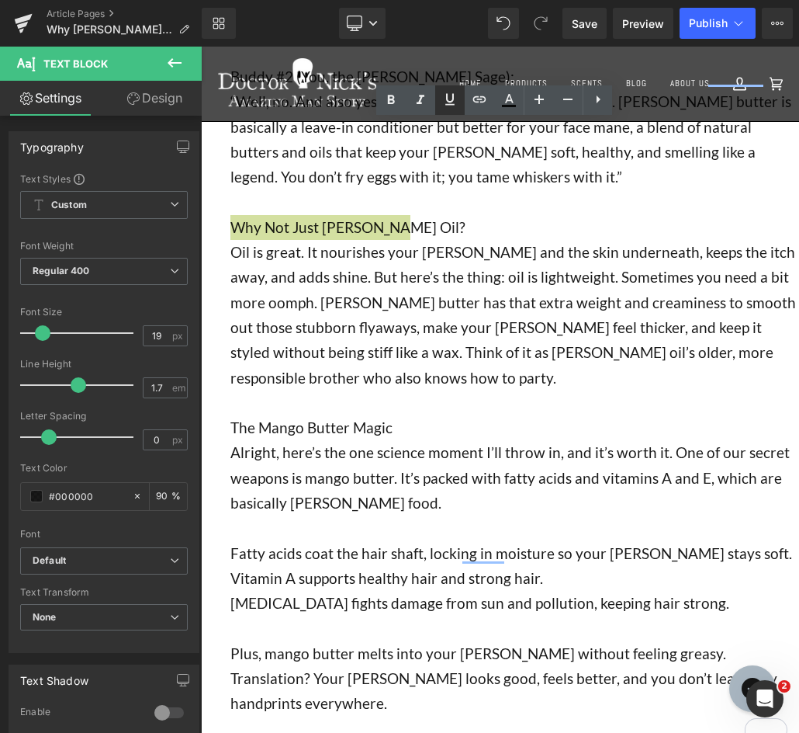
click at [443, 101] on icon at bounding box center [450, 99] width 19 height 19
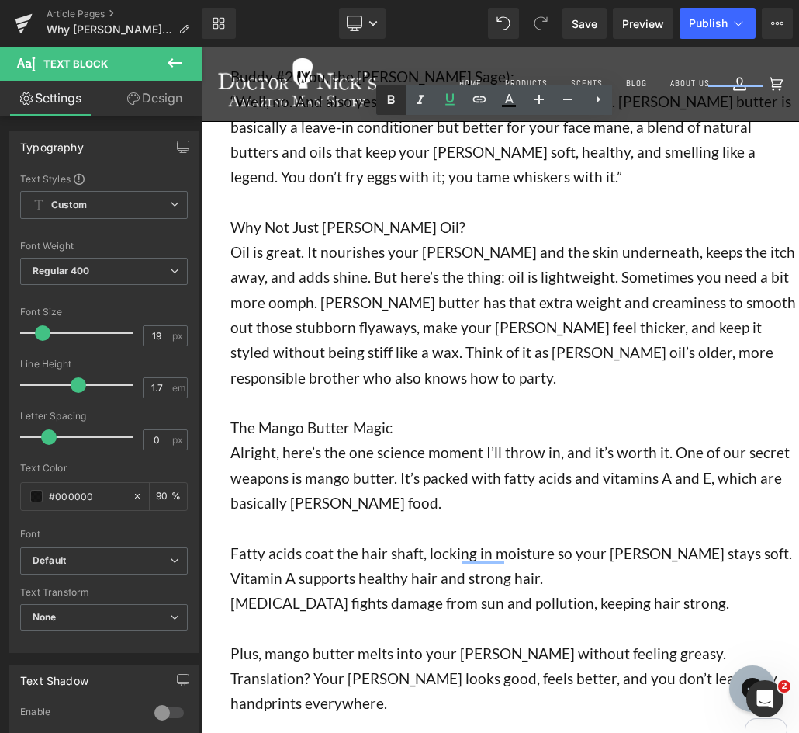
click at [395, 102] on icon at bounding box center [391, 100] width 19 height 19
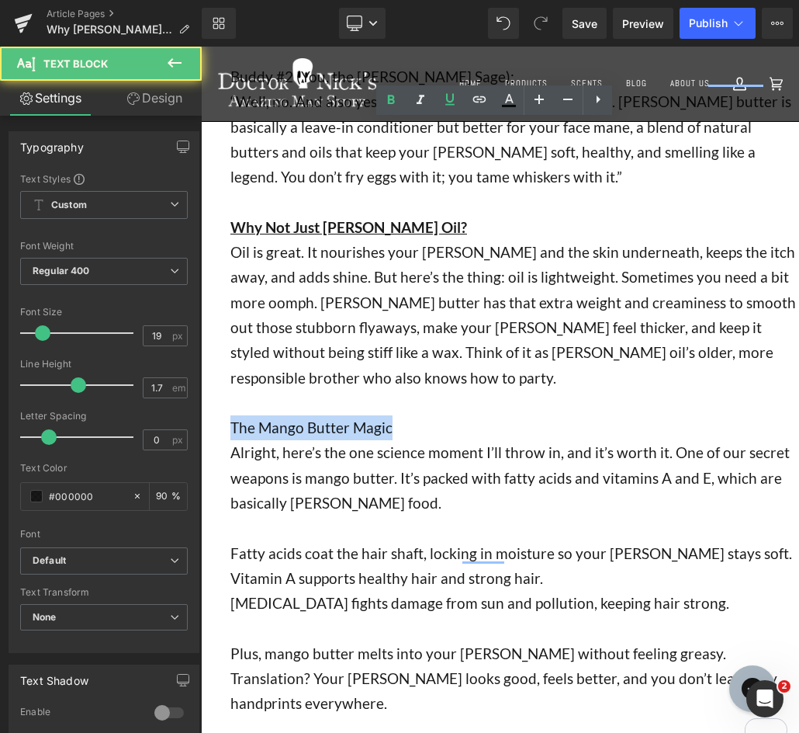
drag, startPoint x: 334, startPoint y: 395, endPoint x: 227, endPoint y: 394, distance: 107.9
click at [227, 394] on div "Buddy #1 (New to Beards): “So, [PERSON_NAME]… [PERSON_NAME] butter? Is that lik…" at bounding box center [500, 377] width 598 height 827
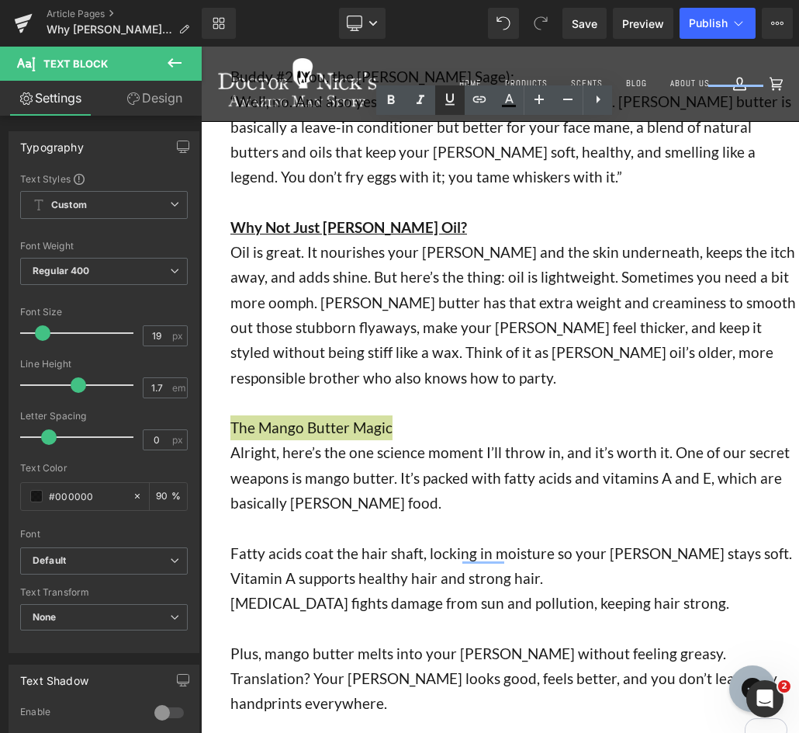
click at [453, 102] on icon at bounding box center [450, 99] width 19 height 19
click at [400, 110] on link at bounding box center [390, 99] width 29 height 29
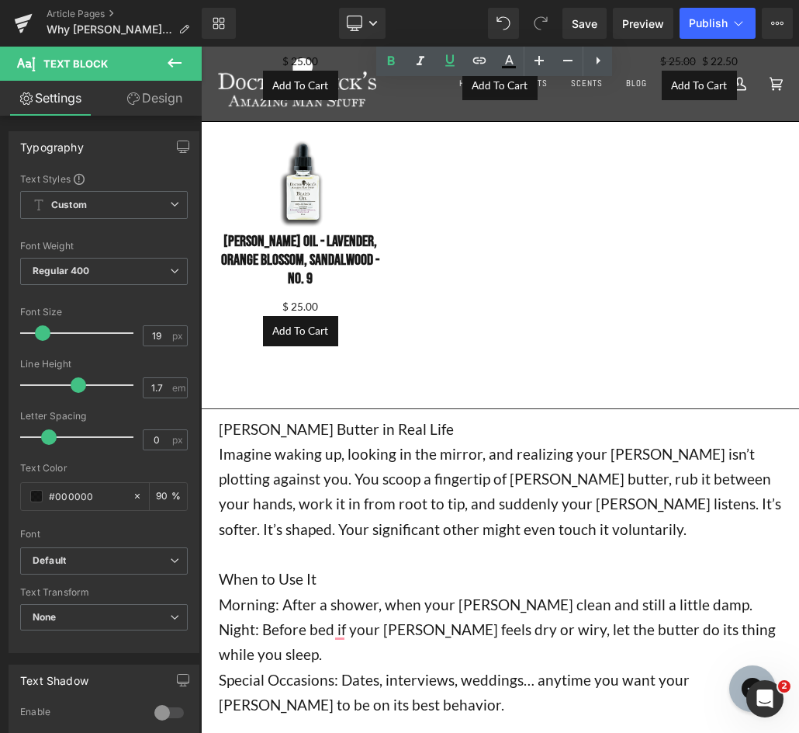
scroll to position [1397, 0]
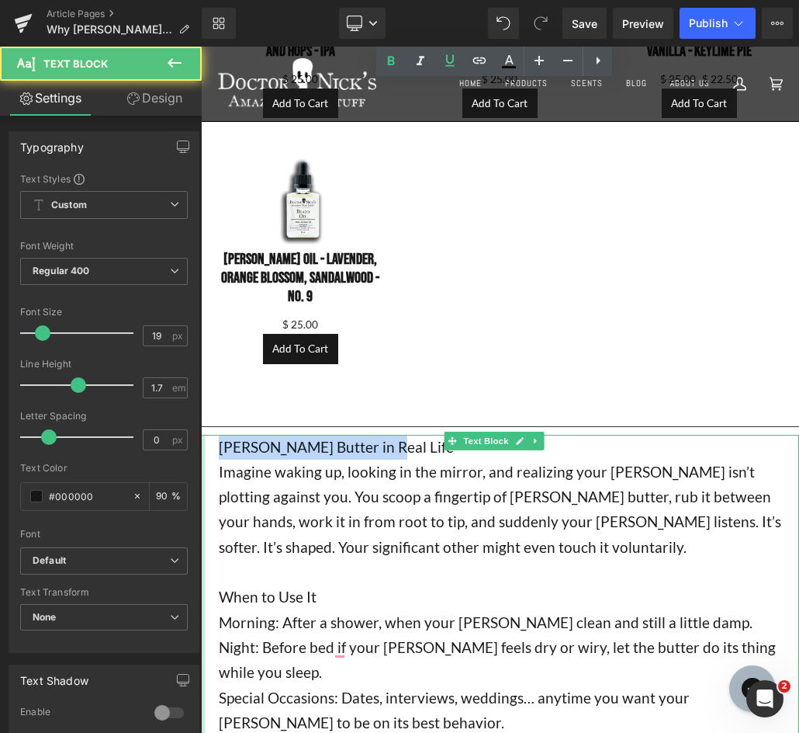
drag, startPoint x: 258, startPoint y: 382, endPoint x: 203, endPoint y: 374, distance: 56.4
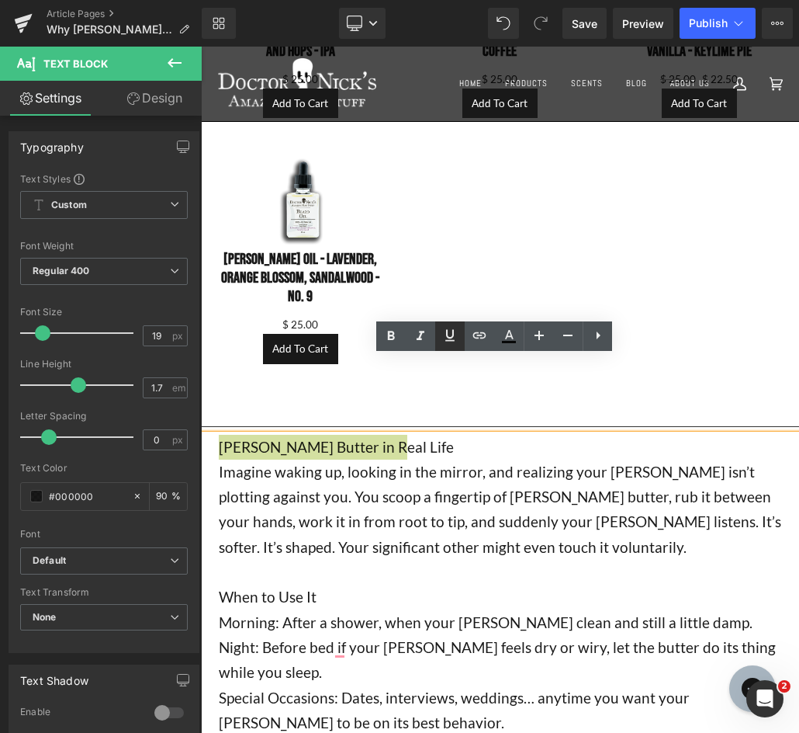
click at [450, 331] on icon at bounding box center [450, 335] width 19 height 19
click at [390, 334] on icon at bounding box center [391, 335] width 7 height 9
click at [435, 459] on p "Imagine waking up, looking in the mirror, and realizing your [PERSON_NAME] isn’…" at bounding box center [509, 509] width 580 height 100
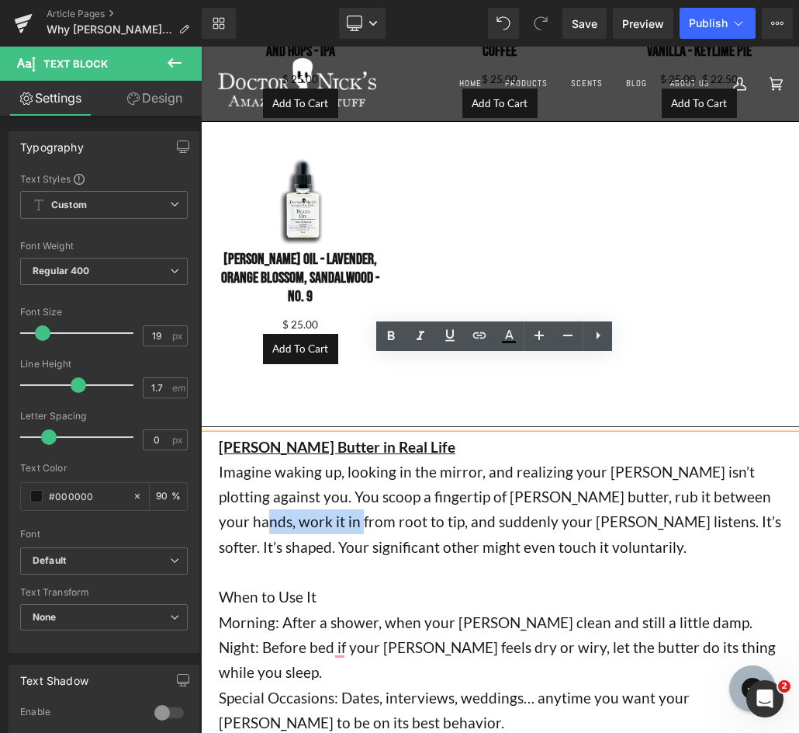
drag, startPoint x: 726, startPoint y: 419, endPoint x: 251, endPoint y: 448, distance: 475.0
click at [251, 459] on p "Imagine waking up, looking in the mirror, and realizing your [PERSON_NAME] isn’…" at bounding box center [509, 509] width 580 height 100
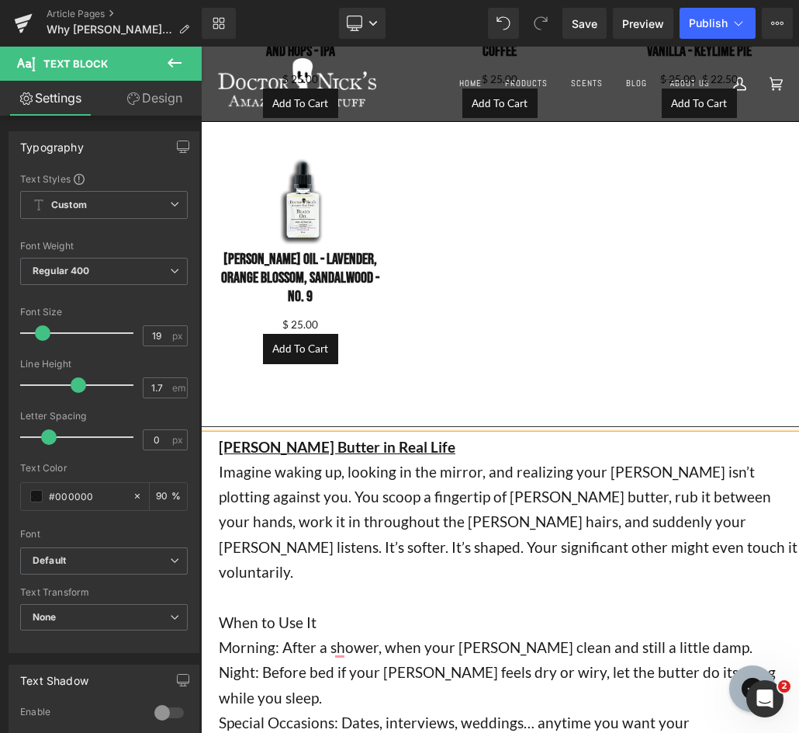
click at [242, 459] on p "Imagine waking up, looking in the mirror, and realizing your [PERSON_NAME] isn’…" at bounding box center [509, 521] width 580 height 125
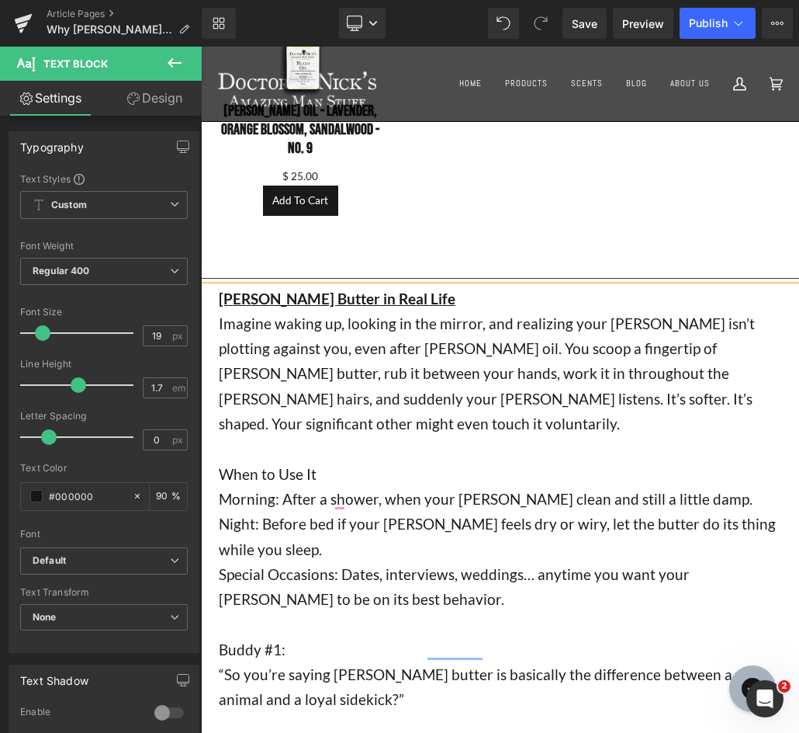
scroll to position [1552, 0]
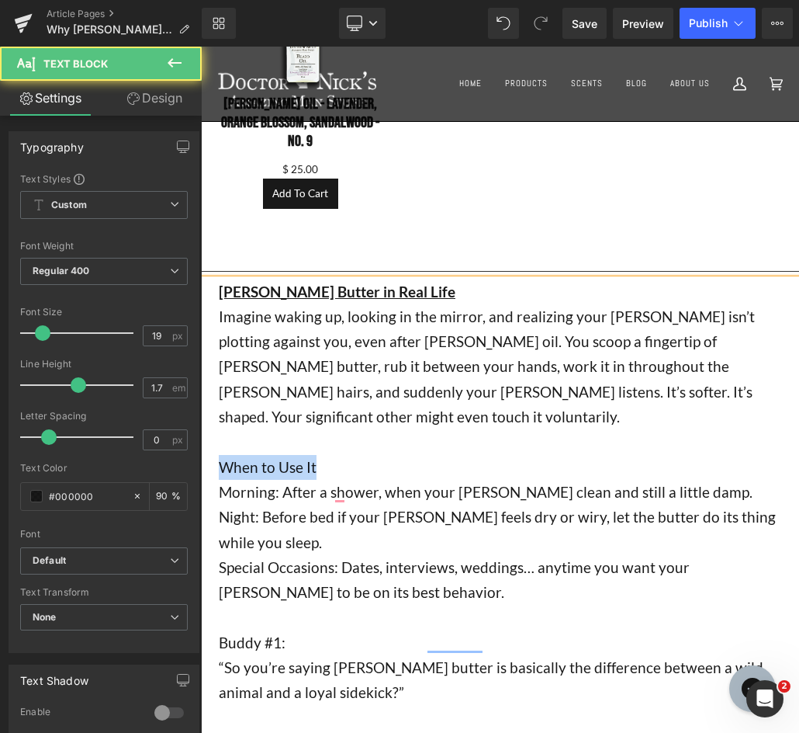
drag, startPoint x: 359, startPoint y: 373, endPoint x: 402, endPoint y: 422, distance: 65.5
click at [201, 375] on div "[PERSON_NAME] Butter in Real Life Imagine waking up, looking in the mirror, and…" at bounding box center [500, 617] width 598 height 677
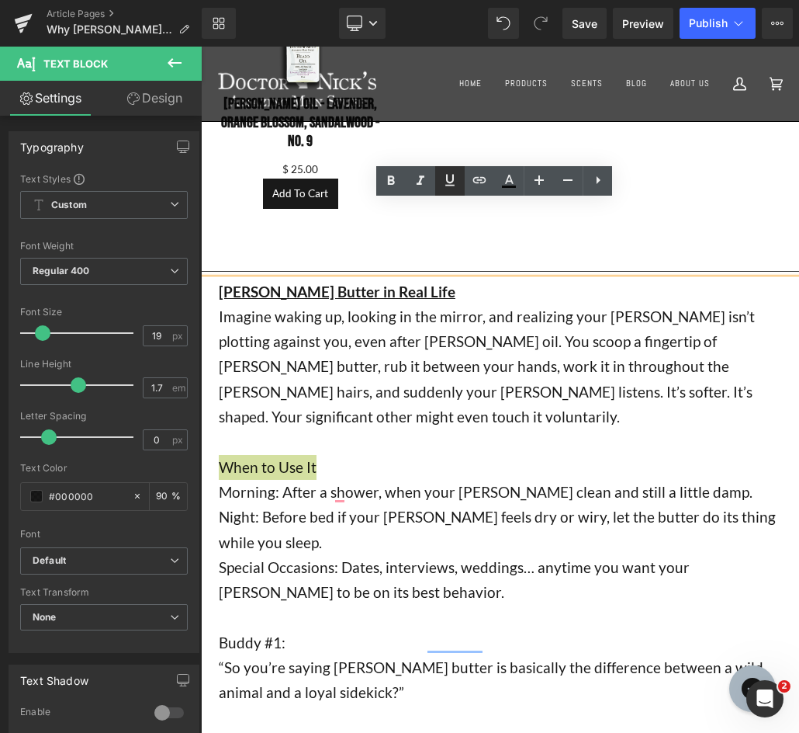
click at [449, 178] on icon at bounding box center [450, 180] width 19 height 19
click at [393, 187] on icon at bounding box center [391, 181] width 19 height 19
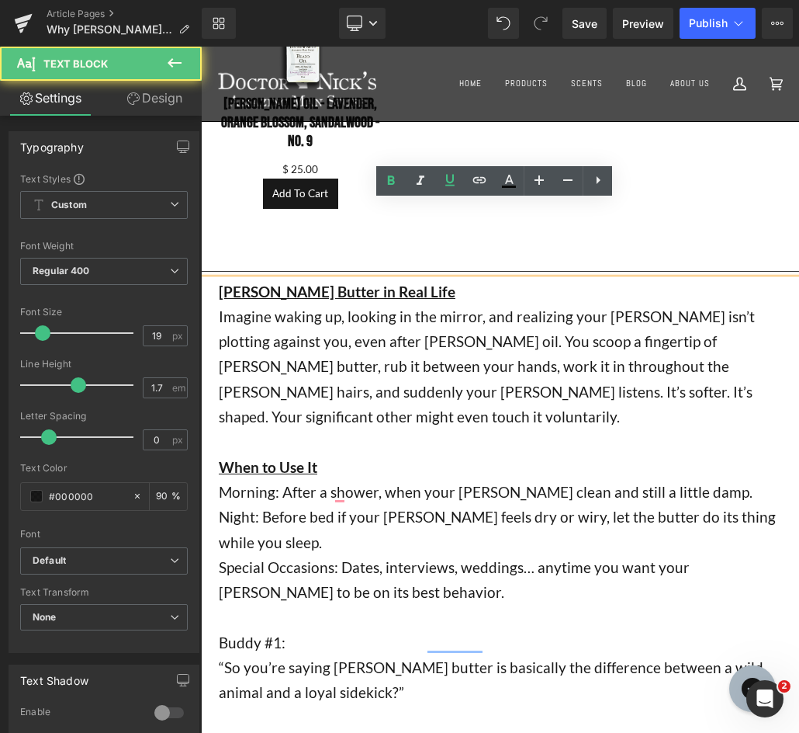
click at [690, 480] on p "Morning: After a shower, when your [PERSON_NAME] clean and still a little damp." at bounding box center [509, 492] width 580 height 25
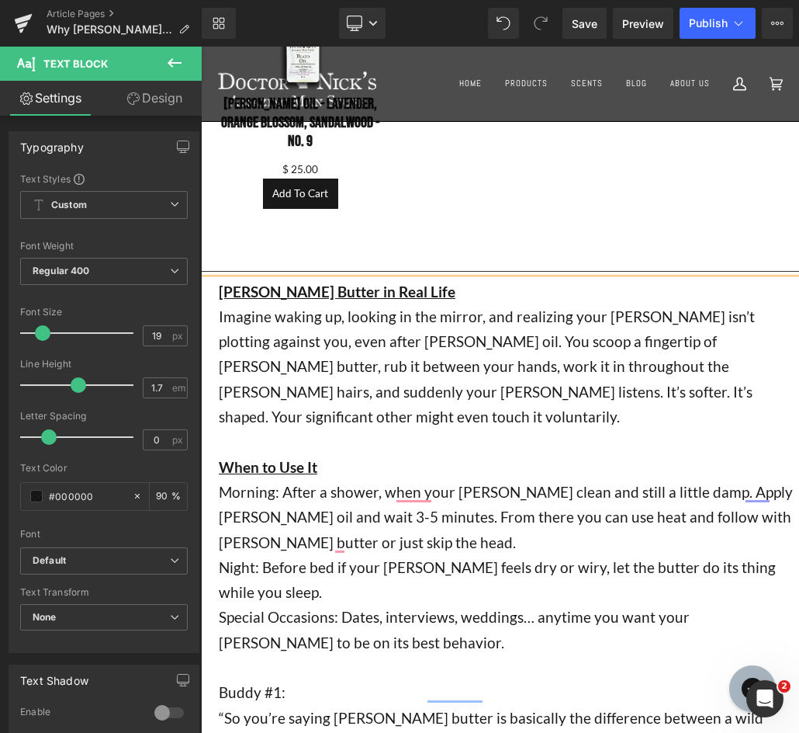
click at [493, 555] on p "Night: Before bed if your [PERSON_NAME] feels dry or wiry, let the butter do it…" at bounding box center [509, 580] width 580 height 50
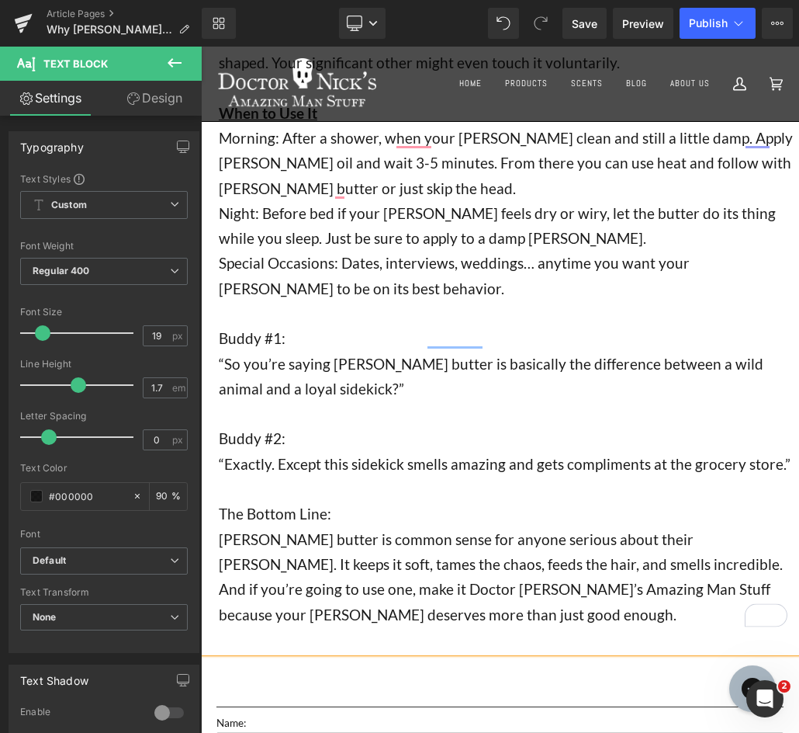
scroll to position [1940, 0]
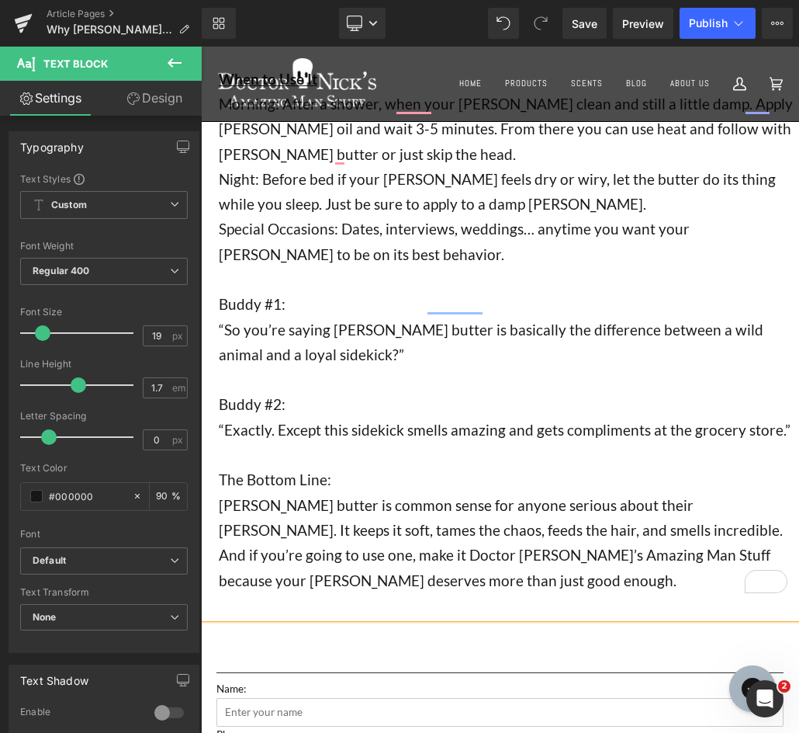
click at [442, 418] on p "“Exactly. Except this sidekick smells amazing and gets compliments at the groce…" at bounding box center [509, 430] width 580 height 25
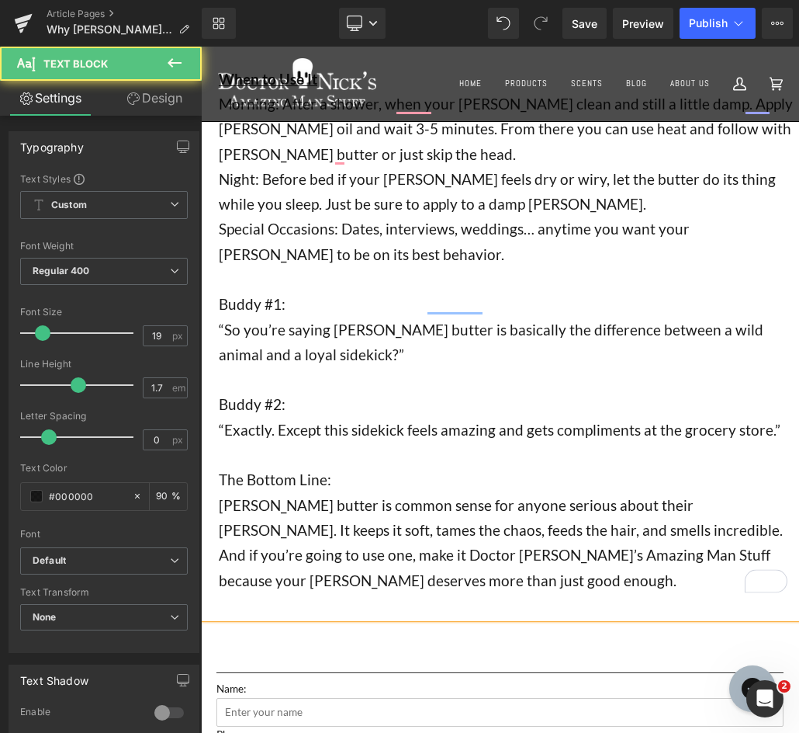
click at [359, 467] on p "The Bottom Line:" at bounding box center [509, 479] width 580 height 25
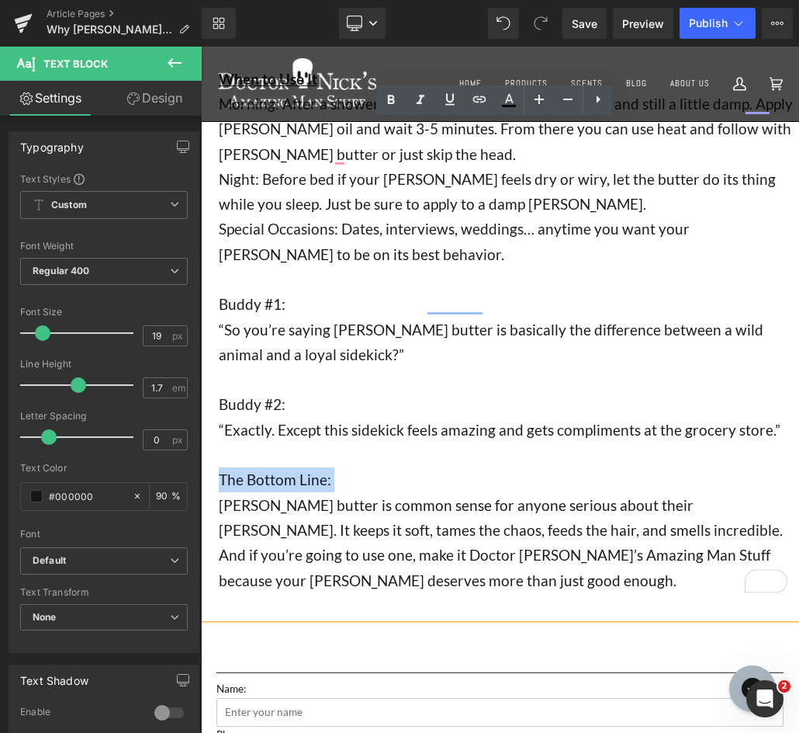
drag, startPoint x: 359, startPoint y: 379, endPoint x: 221, endPoint y: 377, distance: 137.4
click at [221, 467] on p "The Bottom Line:" at bounding box center [509, 479] width 580 height 25
click at [443, 103] on icon at bounding box center [450, 99] width 19 height 19
click at [398, 98] on icon at bounding box center [391, 100] width 19 height 19
click at [445, 442] on p "To enrich screen reader interactions, please activate Accessibility in Grammarl…" at bounding box center [509, 454] width 580 height 25
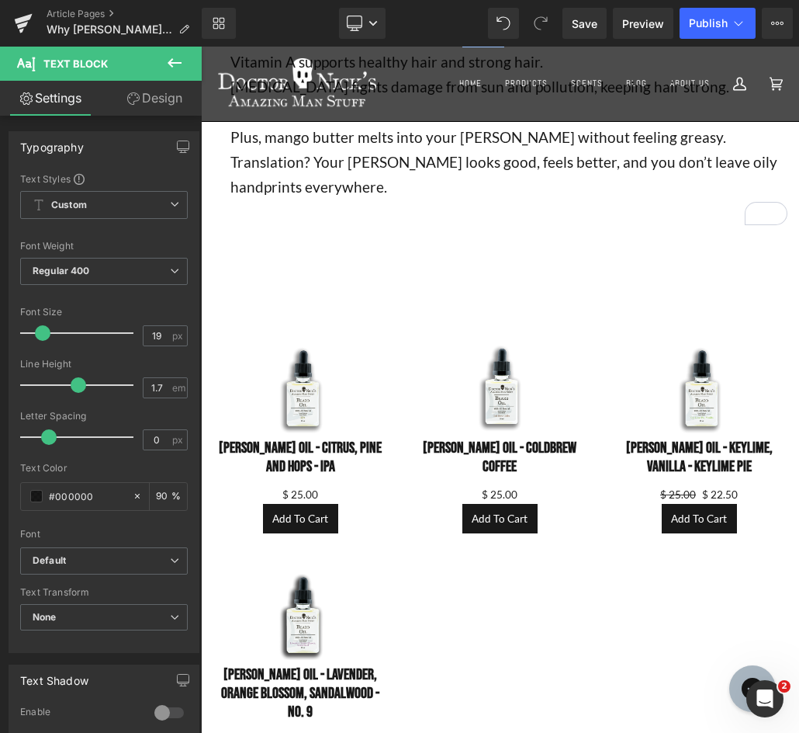
scroll to position [1009, 0]
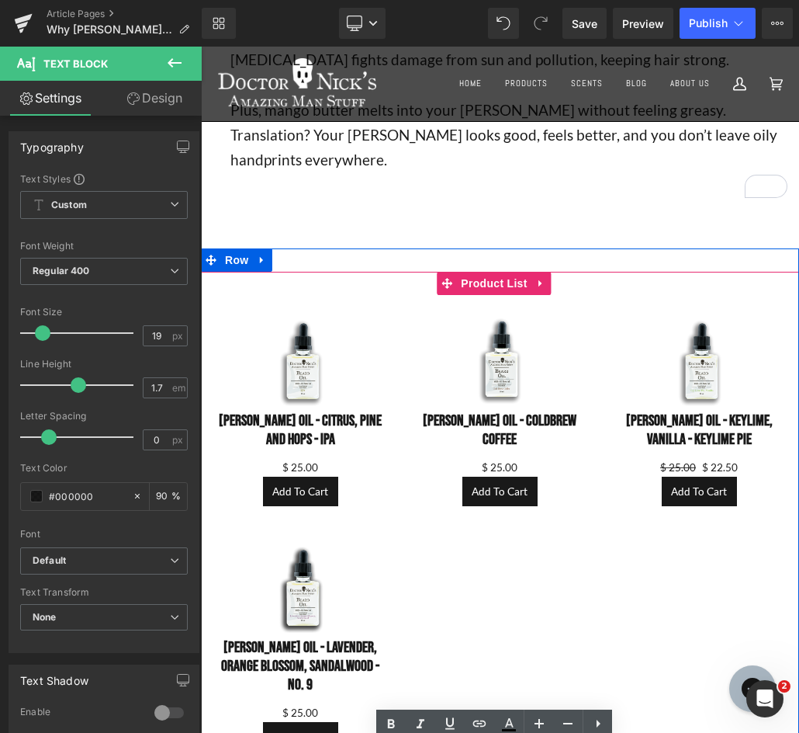
click at [432, 272] on div "Sale Off (P) Image [PERSON_NAME] Oil - Citrus, Pine and Hops - IPA (P) Title $ …" at bounding box center [500, 524] width 598 height 504
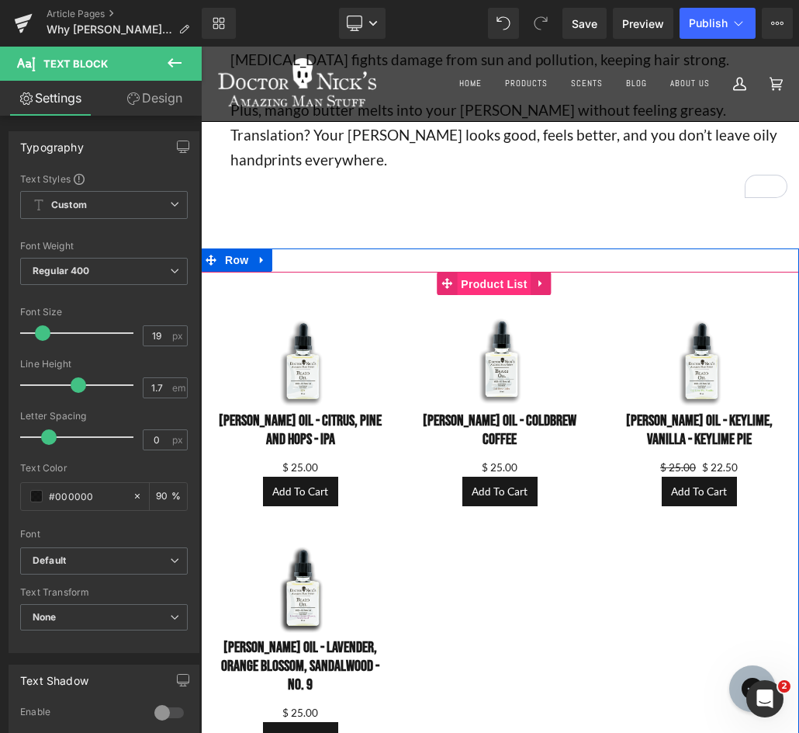
click at [483, 272] on span "Product List" at bounding box center [494, 283] width 74 height 23
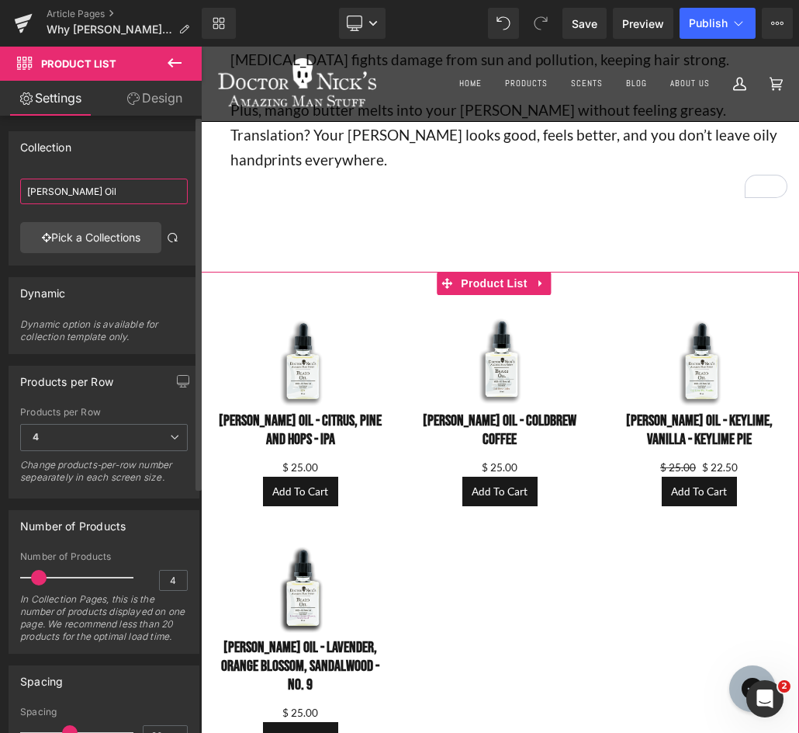
click at [151, 189] on input "[PERSON_NAME] Oil" at bounding box center [104, 191] width 168 height 26
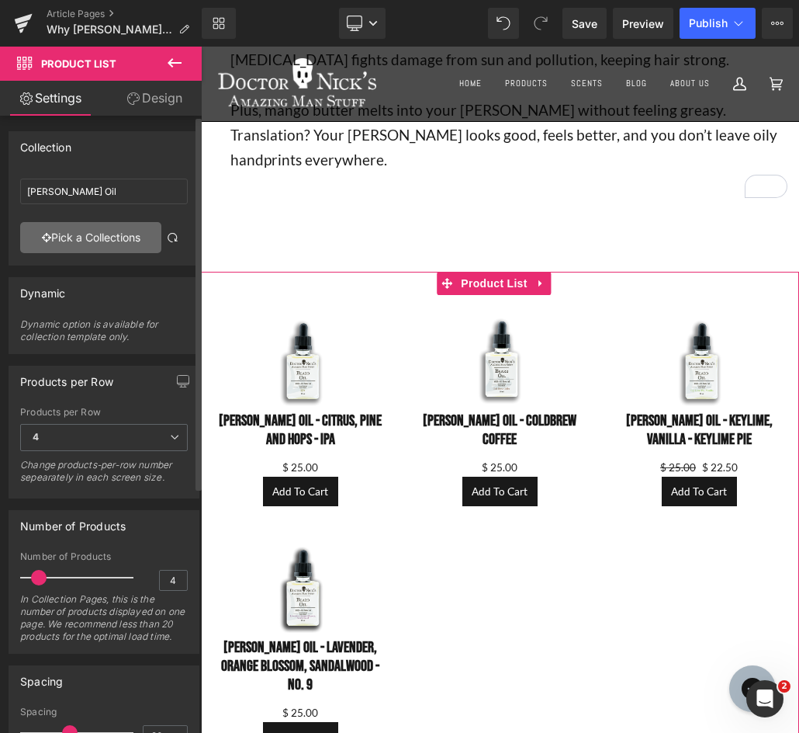
click at [135, 232] on link "Pick a Collections" at bounding box center [90, 237] width 141 height 31
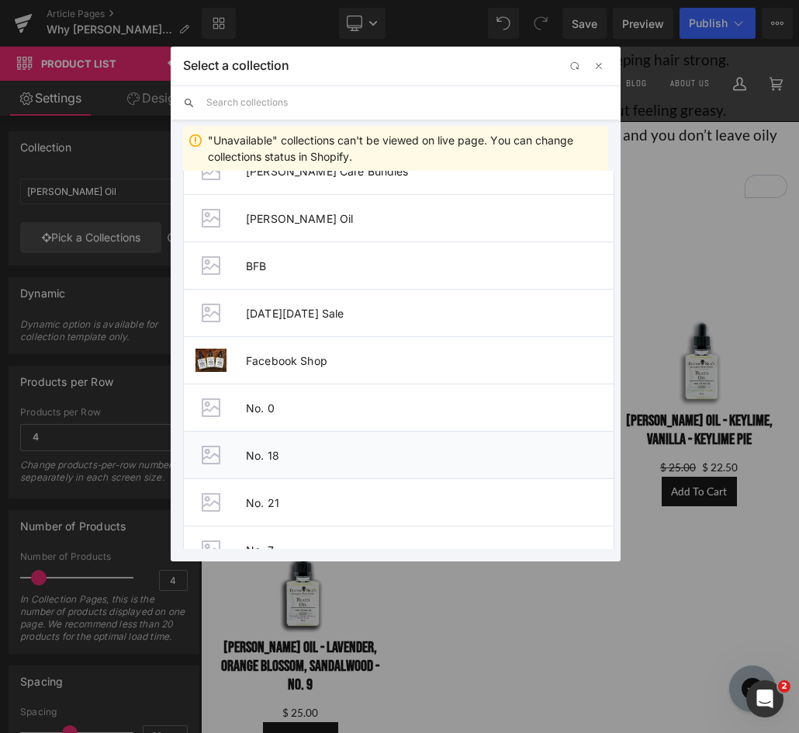
scroll to position [317, 0]
click at [253, 415] on li "No. 0" at bounding box center [398, 404] width 431 height 47
type input "No. 0"
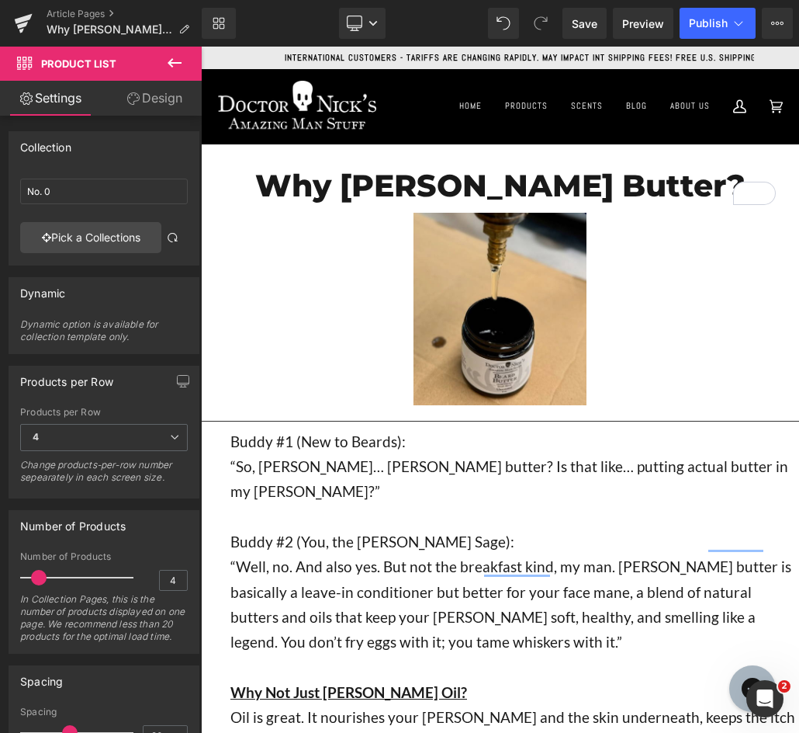
scroll to position [0, 0]
